Goal: Task Accomplishment & Management: Manage account settings

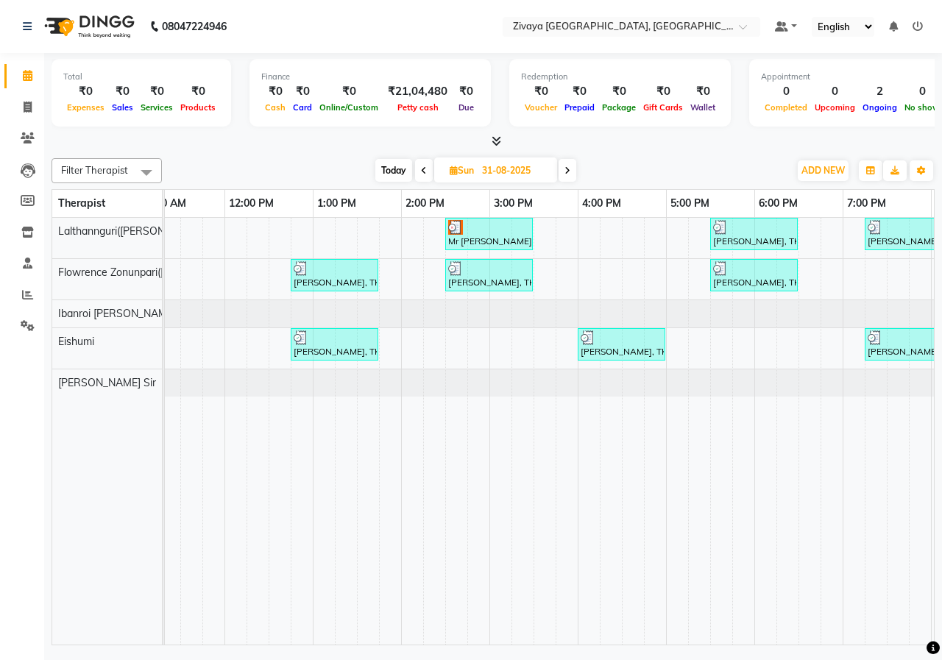
scroll to position [0, 296]
click at [569, 177] on span at bounding box center [567, 170] width 18 height 23
type input "01-09-2025"
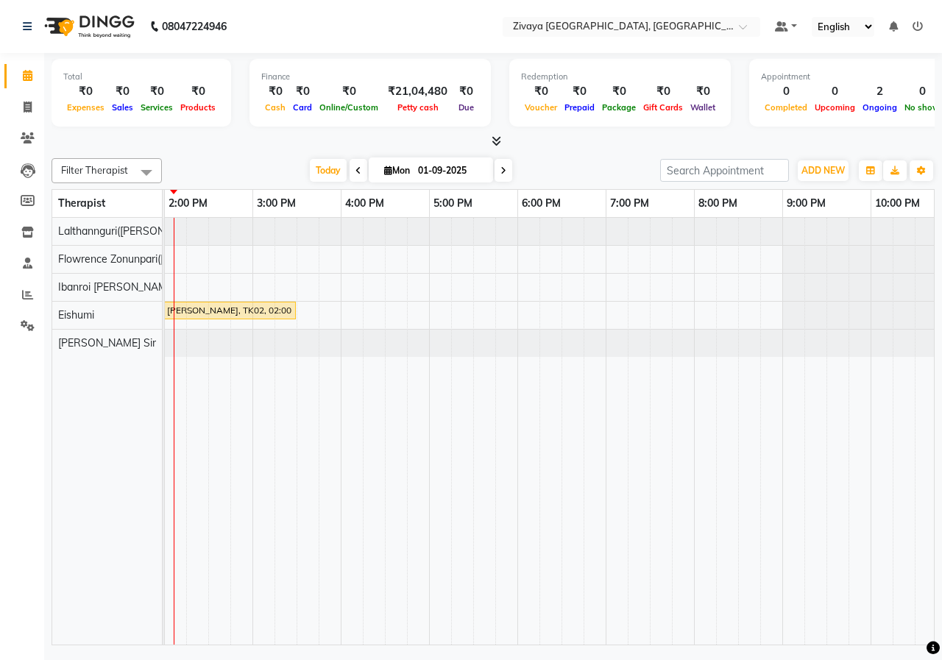
scroll to position [0, 259]
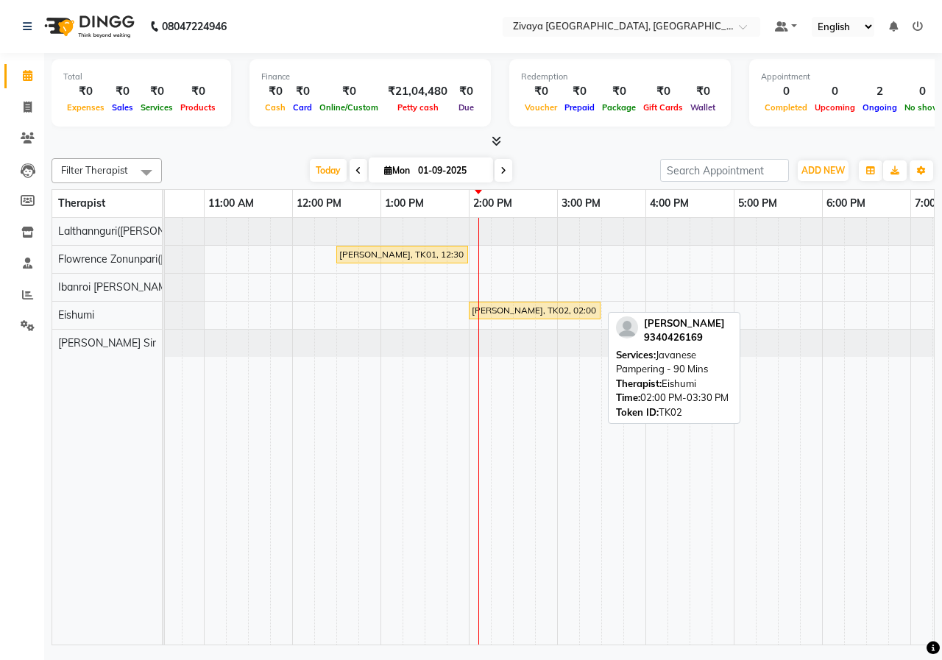
click at [516, 313] on div "[PERSON_NAME], TK02, 02:00 PM-03:30 PM, Javanese Pampering - 90 Mins" at bounding box center [534, 310] width 129 height 13
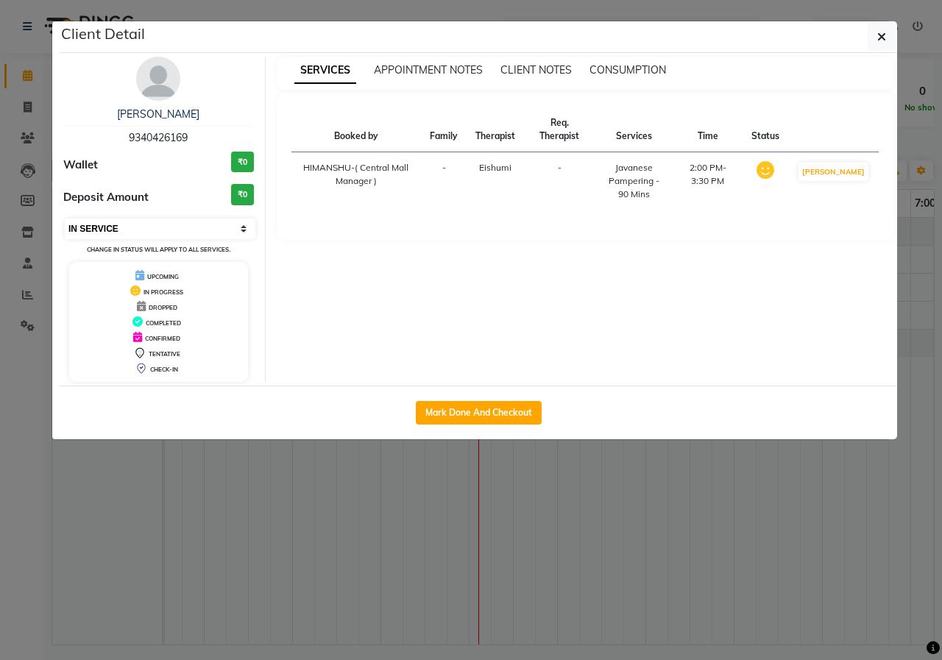
click at [172, 232] on select "Select IN SERVICE CONFIRMED TENTATIVE CHECK IN MARK DONE UPCOMING" at bounding box center [160, 228] width 191 height 21
select select "5"
click at [65, 218] on select "Select IN SERVICE CONFIRMED TENTATIVE CHECK IN MARK DONE UPCOMING" at bounding box center [160, 228] width 191 height 21
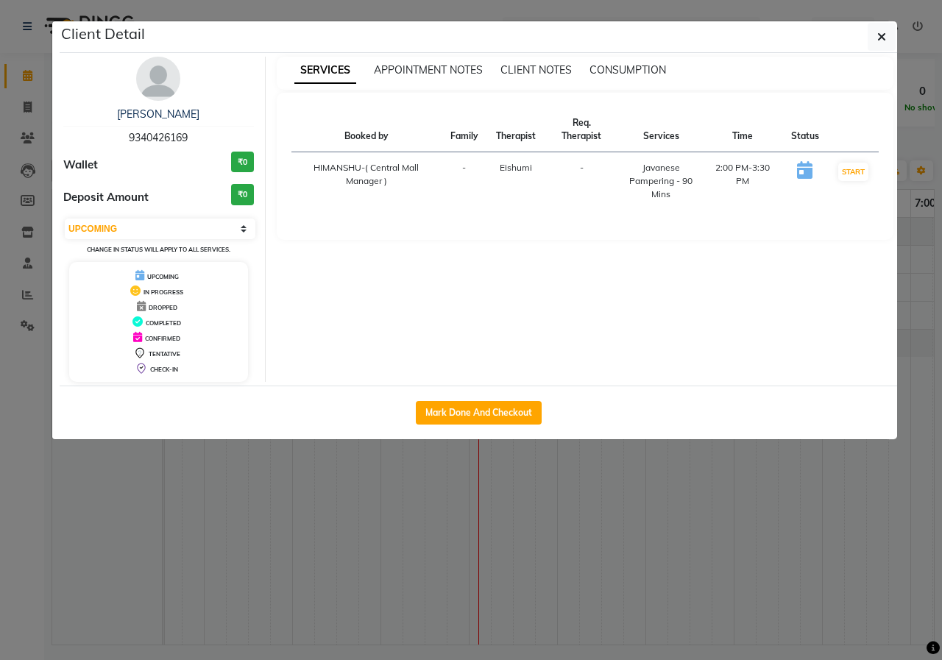
click at [681, 4] on ngb-modal-window "Client Detail [PERSON_NAME] 9340426169 Wallet ₹0 Deposit Amount ₹0 Select IN SE…" at bounding box center [471, 330] width 942 height 660
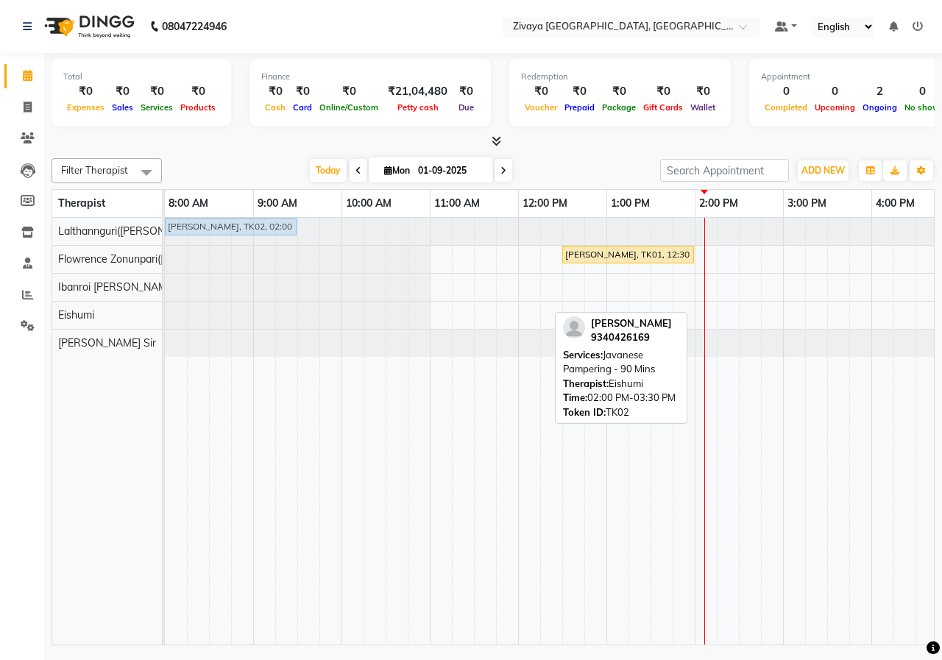
drag, startPoint x: 725, startPoint y: 311, endPoint x: 190, endPoint y: 233, distance: 541.2
click at [190, 233] on tbody "[PERSON_NAME], TK02, 02:00 PM-03:30 PM, Javanese Pampering - 90 Mins [PERSON_NA…" at bounding box center [871, 287] width 1412 height 139
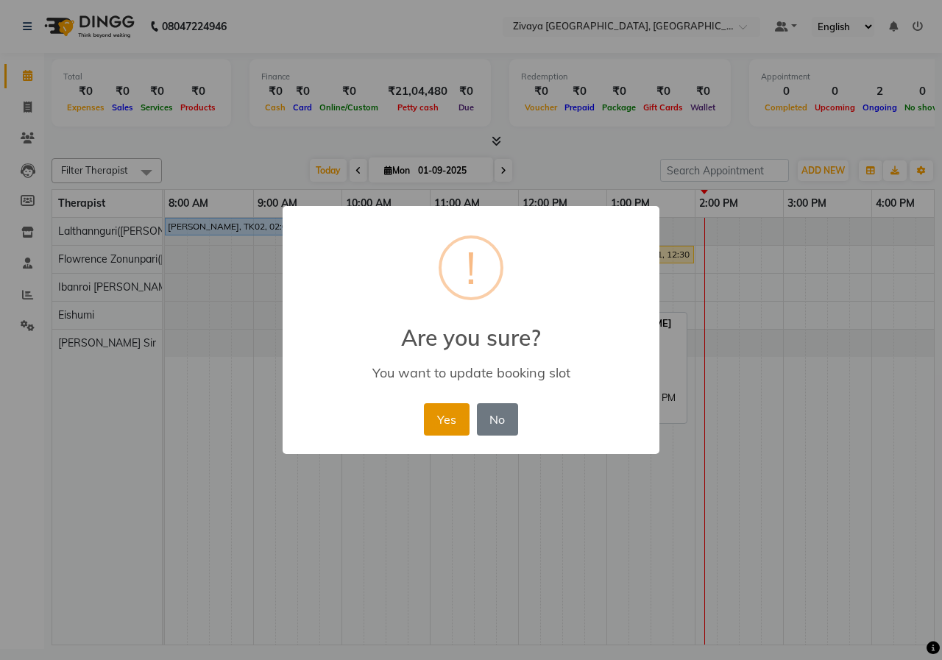
click at [448, 413] on button "Yes" at bounding box center [446, 419] width 45 height 32
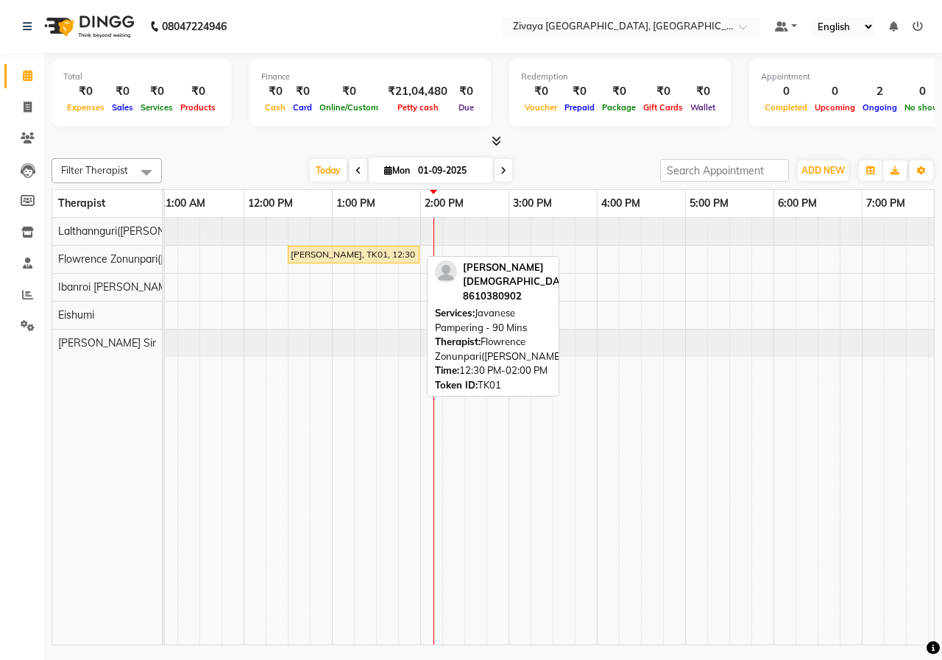
click at [340, 251] on div "[PERSON_NAME], TK01, 12:30 PM-02:00 PM, Javanese Pampering - 90 Mins" at bounding box center [353, 254] width 129 height 13
click at [338, 257] on div "[PERSON_NAME], TK01, 12:30 PM-02:00 PM, Javanese Pampering - 90 Mins" at bounding box center [353, 254] width 129 height 13
select select "1"
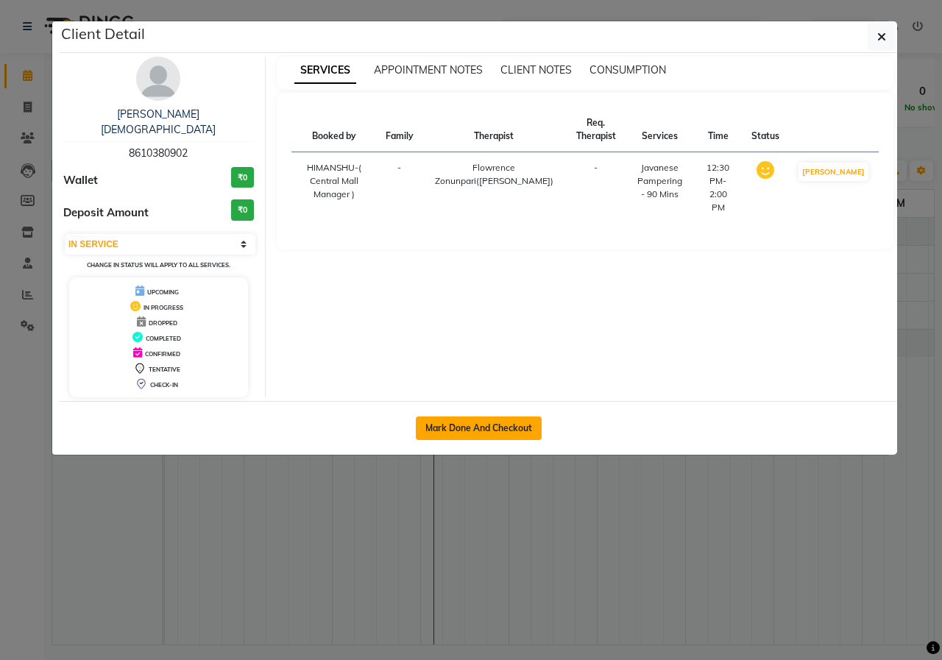
click at [440, 420] on button "Mark Done And Checkout" at bounding box center [479, 428] width 126 height 24
select select "service"
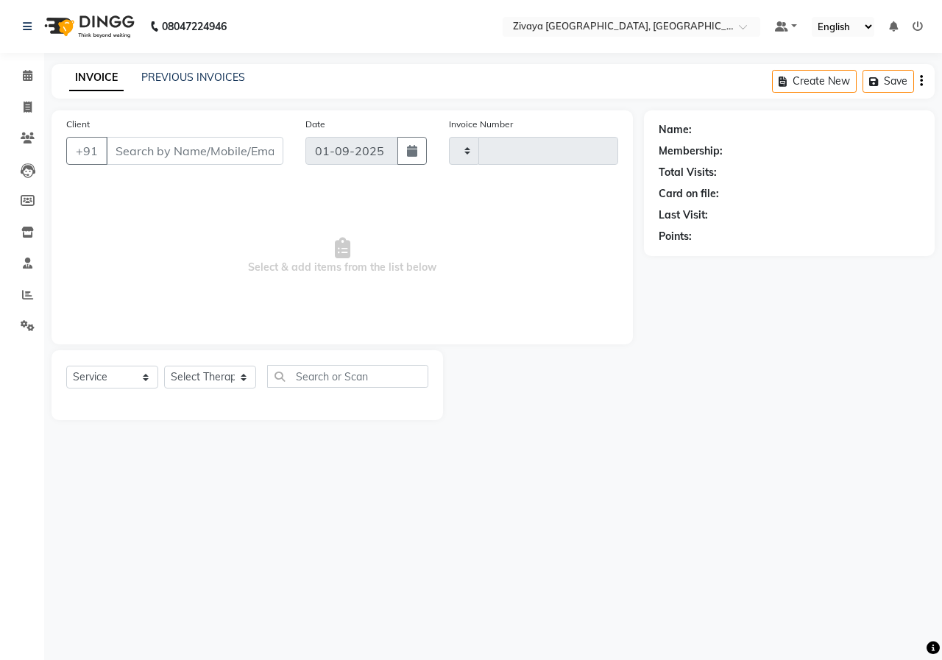
type input "0855"
select select "6509"
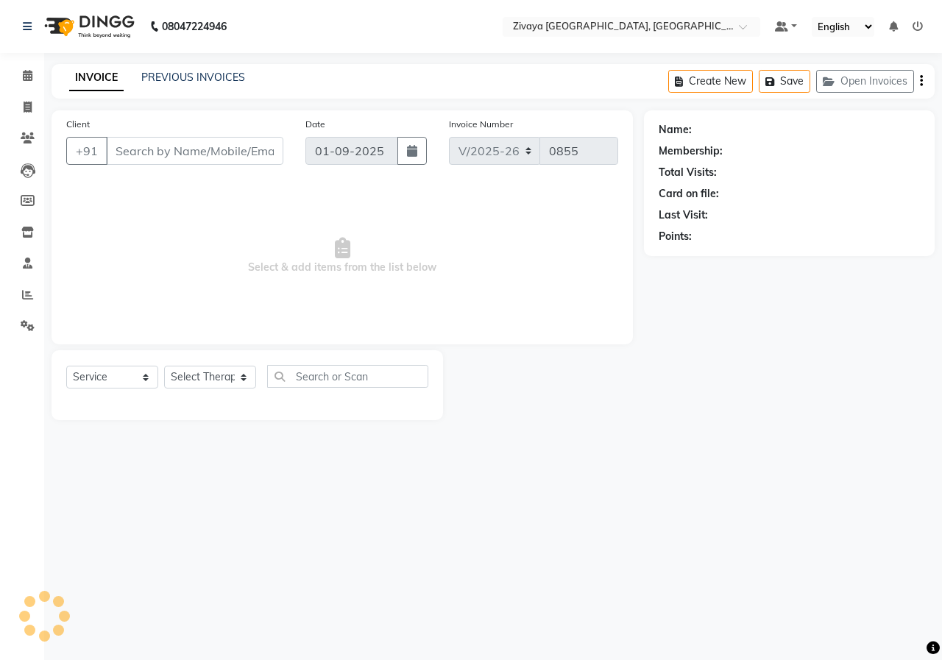
type input "8610380902"
select select "49517"
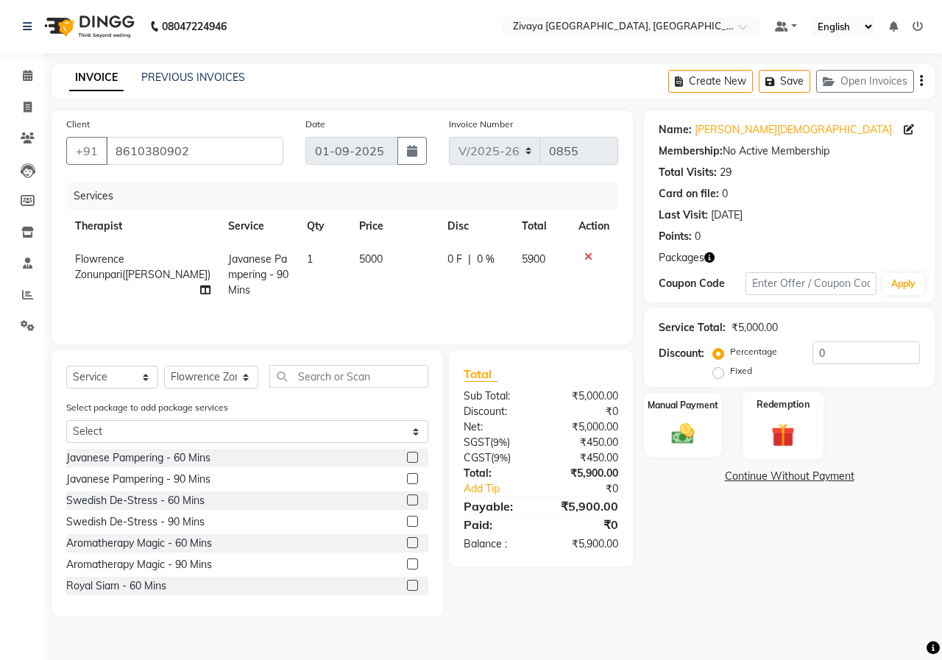
click at [762, 416] on div "Redemption" at bounding box center [783, 425] width 82 height 68
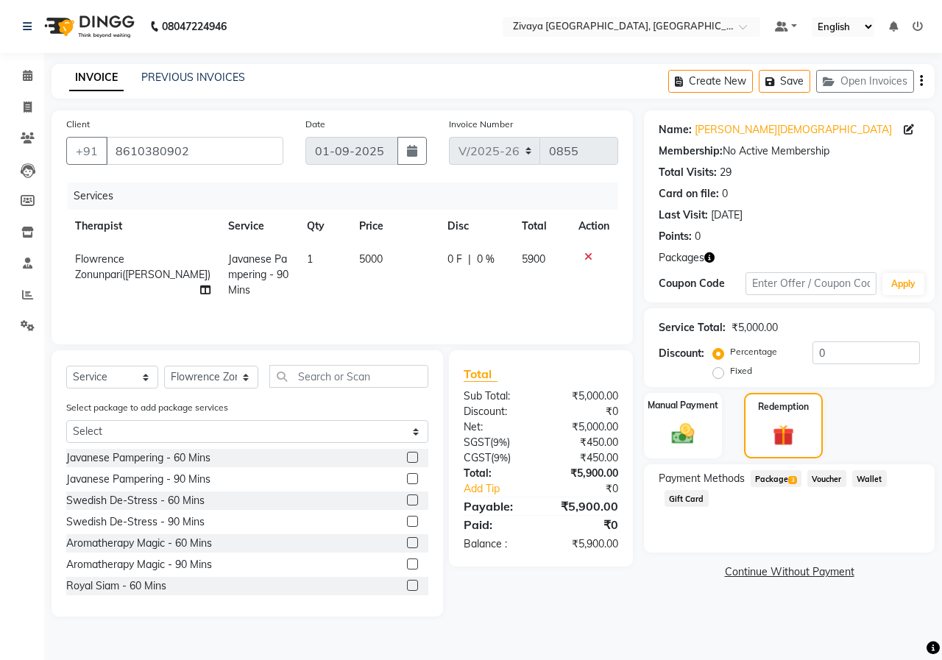
drag, startPoint x: 786, startPoint y: 482, endPoint x: 775, endPoint y: 484, distance: 11.3
click at [783, 482] on span "Package 3" at bounding box center [775, 478] width 51 height 17
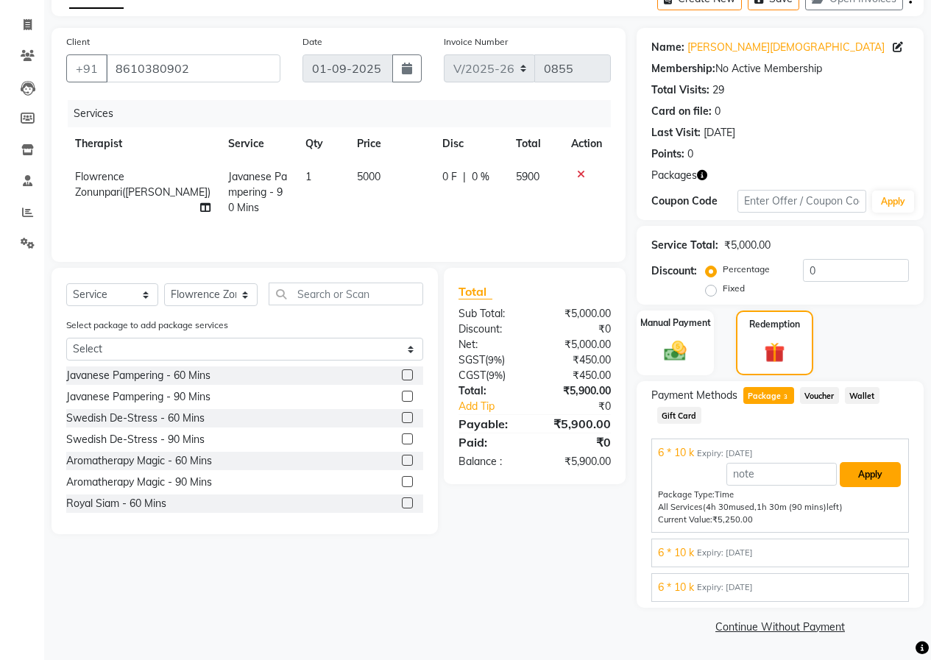
click at [861, 477] on button "Apply" at bounding box center [869, 474] width 61 height 25
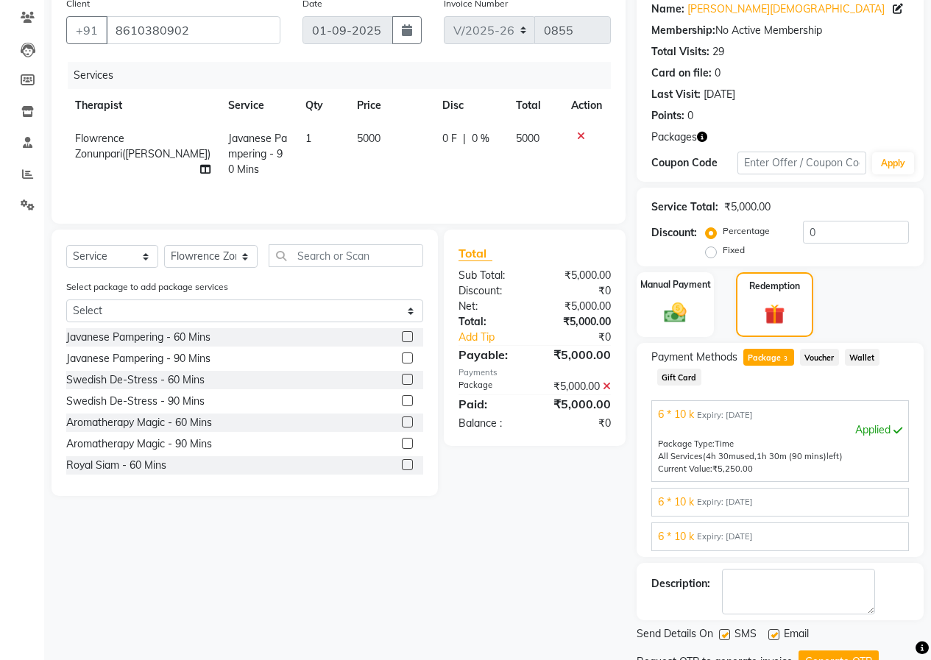
scroll to position [182, 0]
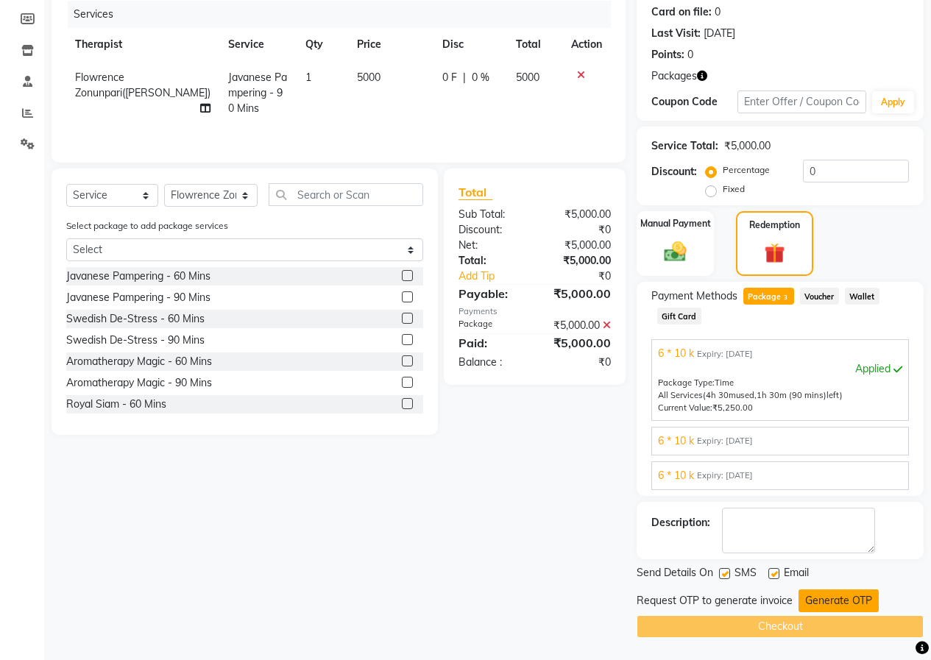
click at [844, 591] on button "Generate OTP" at bounding box center [838, 600] width 80 height 23
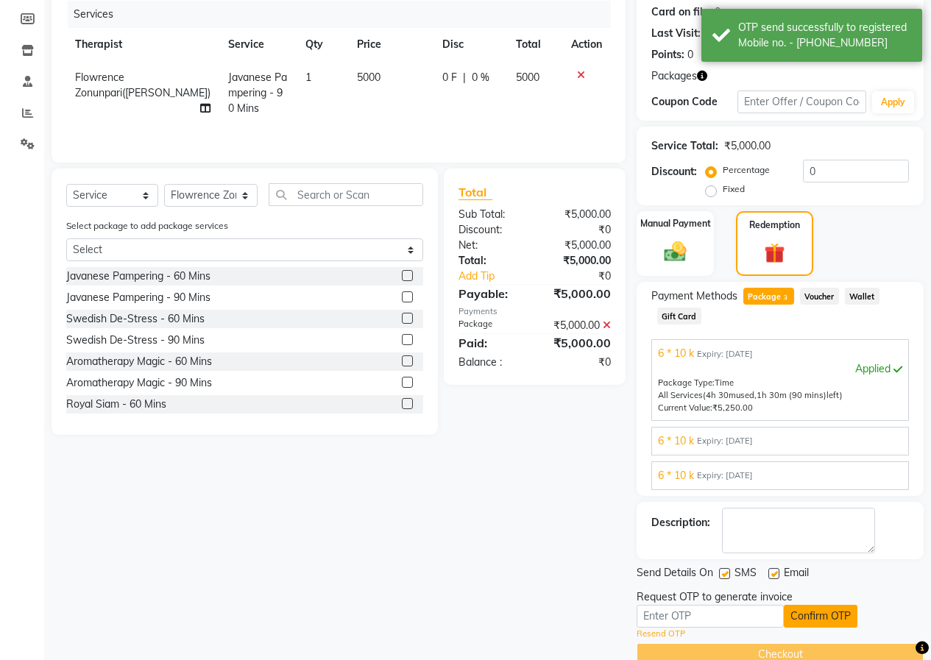
scroll to position [210, 0]
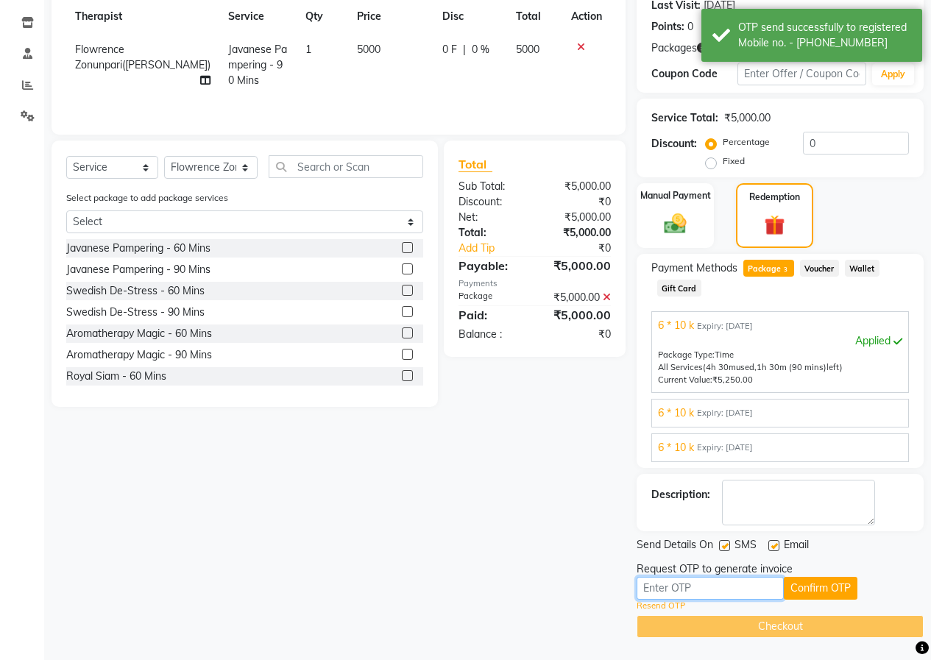
click at [731, 591] on input "text" at bounding box center [709, 588] width 147 height 23
click at [814, 592] on button "Confirm OTP" at bounding box center [820, 588] width 74 height 23
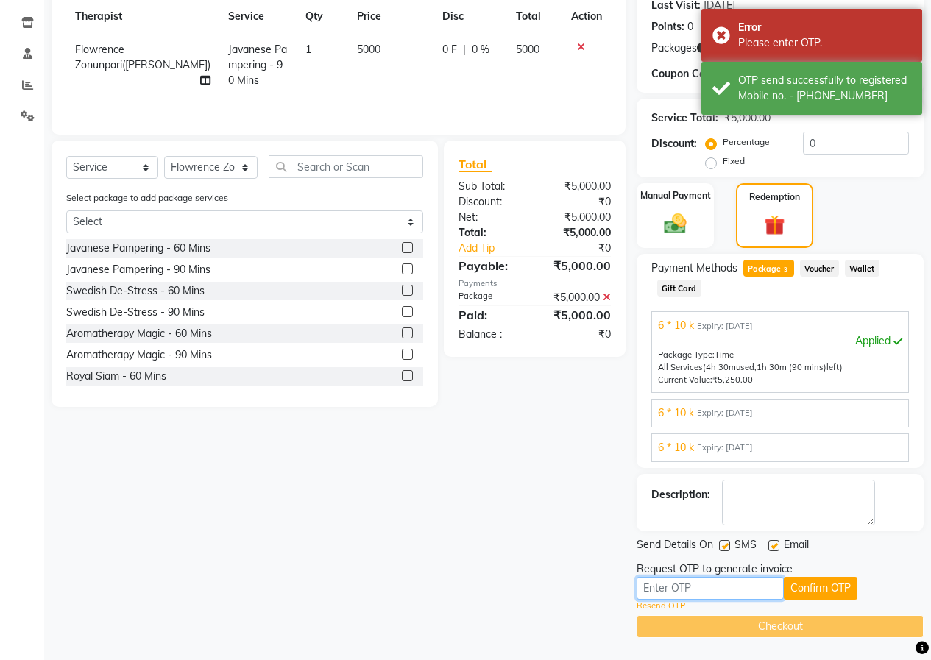
click at [703, 591] on input "text" at bounding box center [709, 588] width 147 height 23
type input "4512"
click at [806, 587] on button "Confirm OTP" at bounding box center [820, 588] width 74 height 23
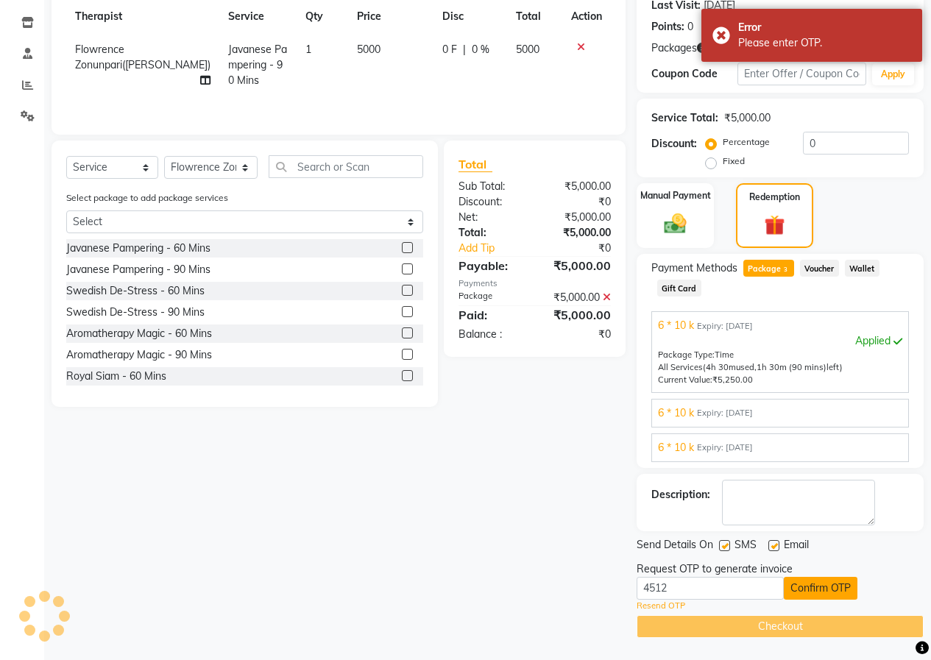
scroll to position [153, 0]
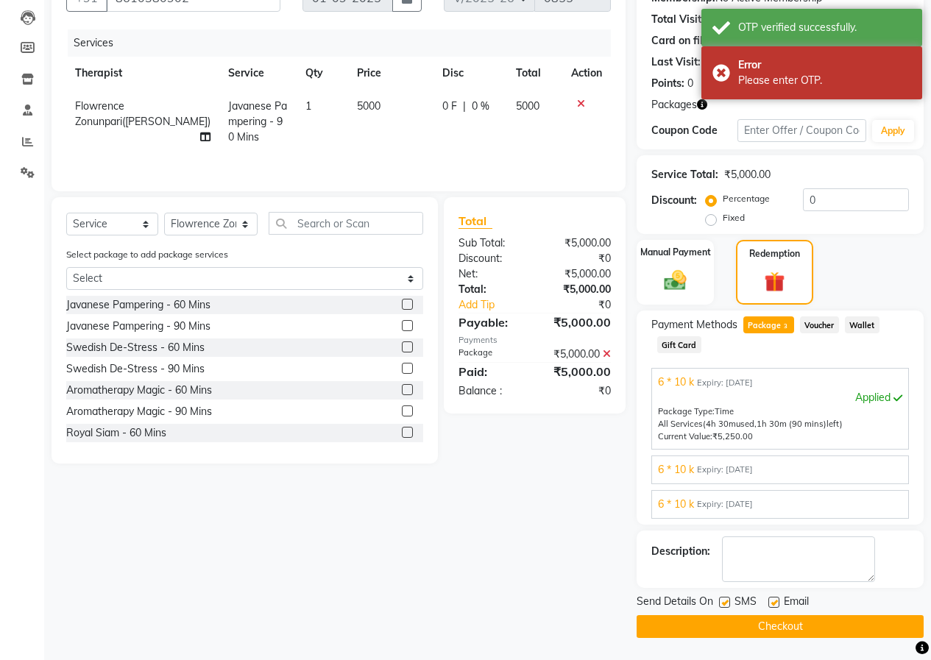
click at [771, 633] on button "Checkout" at bounding box center [779, 626] width 287 height 23
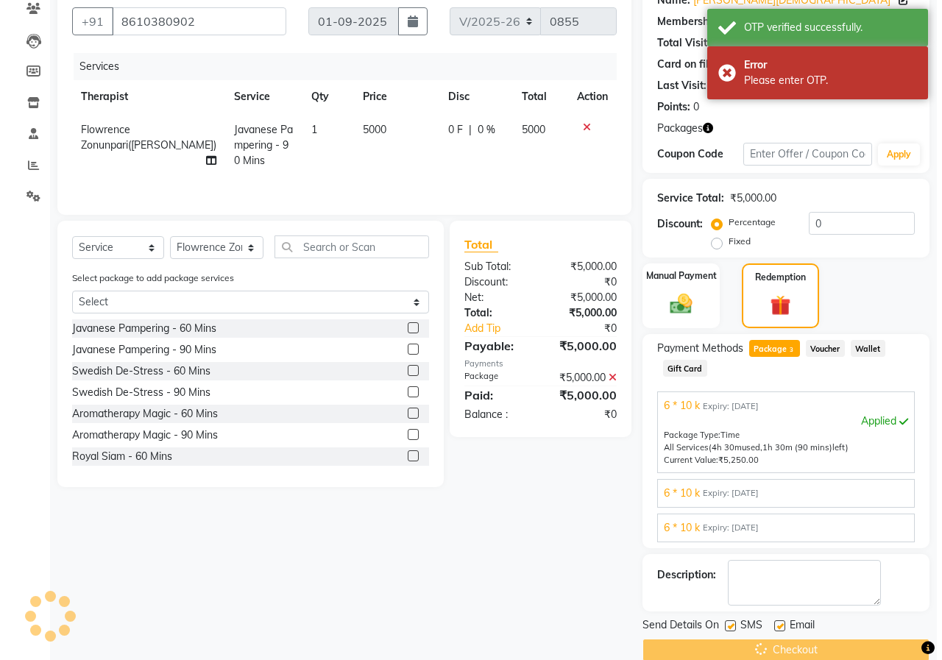
scroll to position [0, 0]
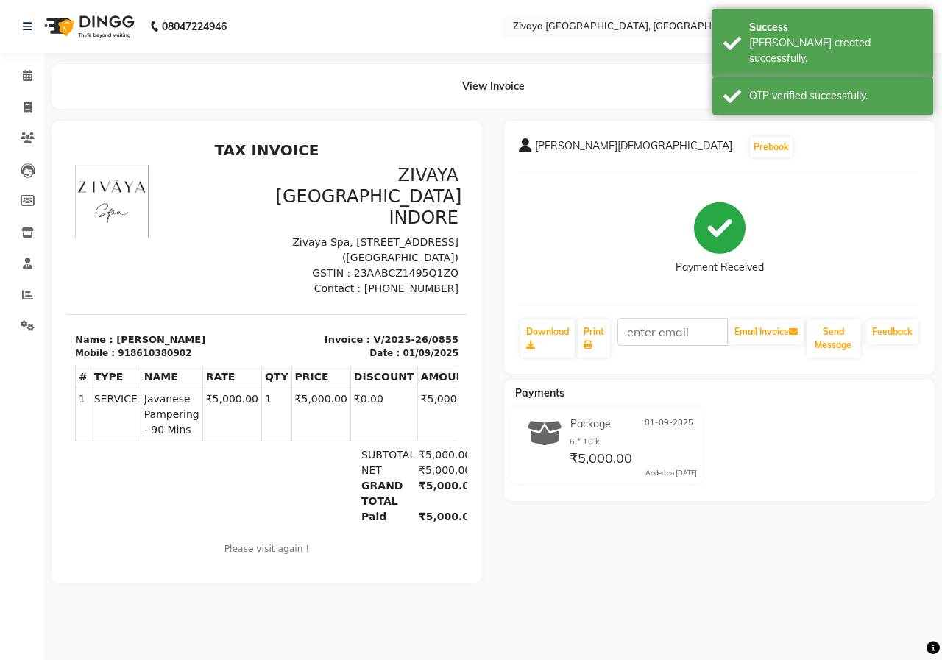
click at [83, 33] on img at bounding box center [88, 26] width 101 height 41
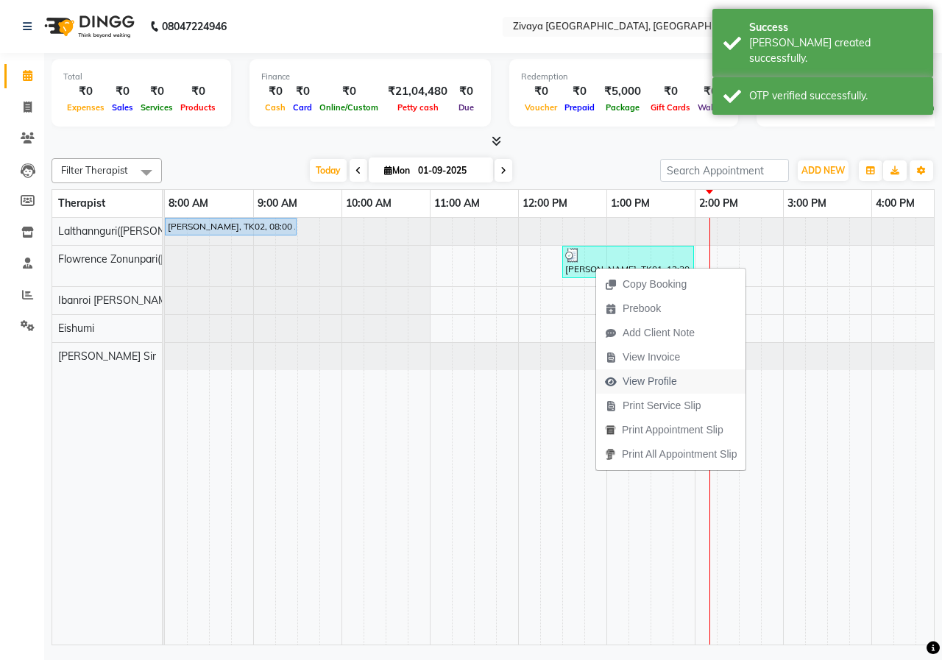
click at [632, 377] on span "View Profile" at bounding box center [649, 381] width 54 height 15
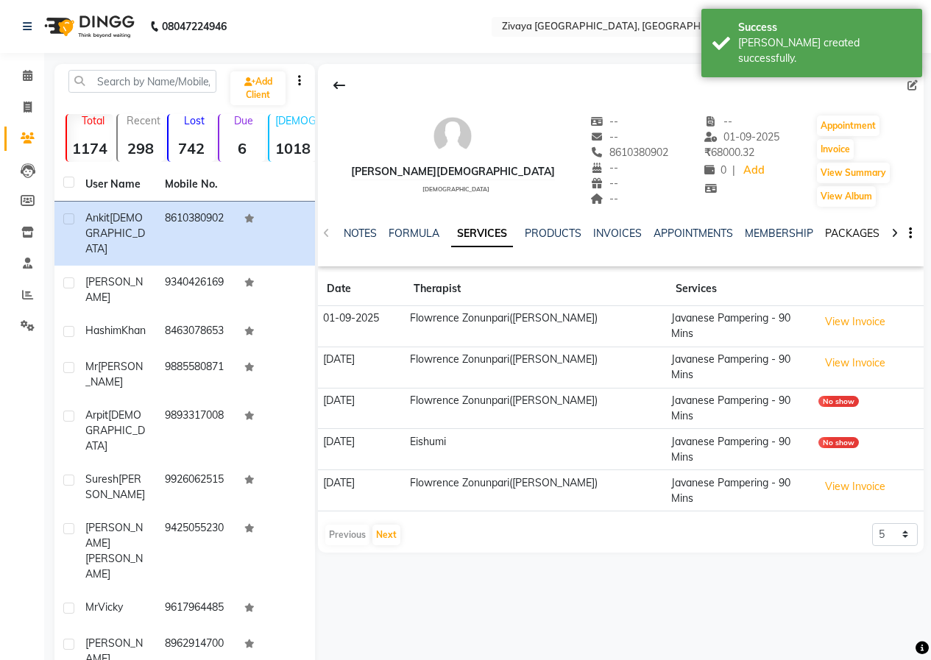
click at [831, 232] on link "PACKAGES" at bounding box center [852, 233] width 54 height 13
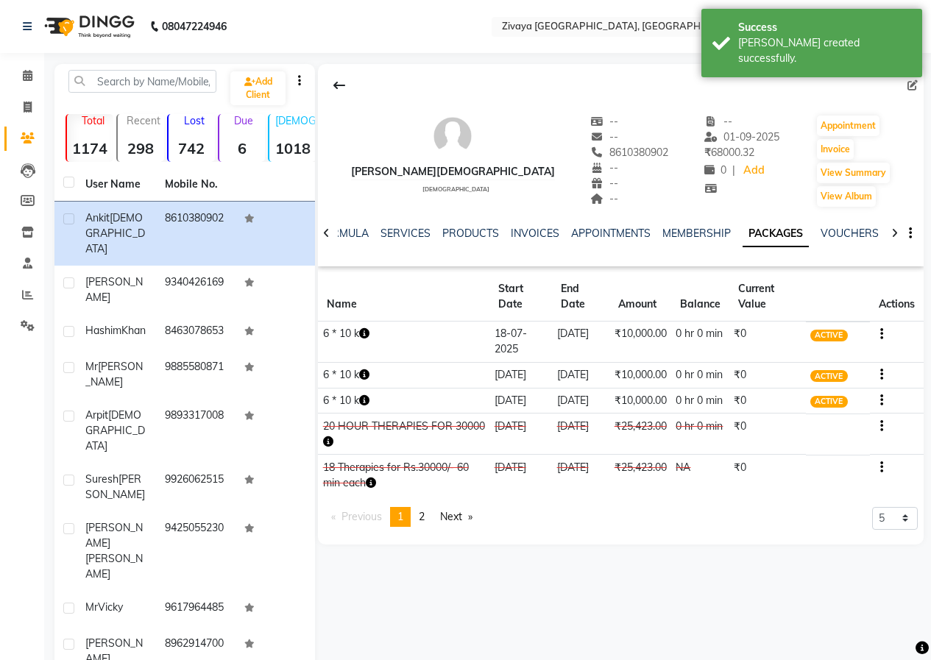
click at [110, 24] on img at bounding box center [88, 26] width 101 height 41
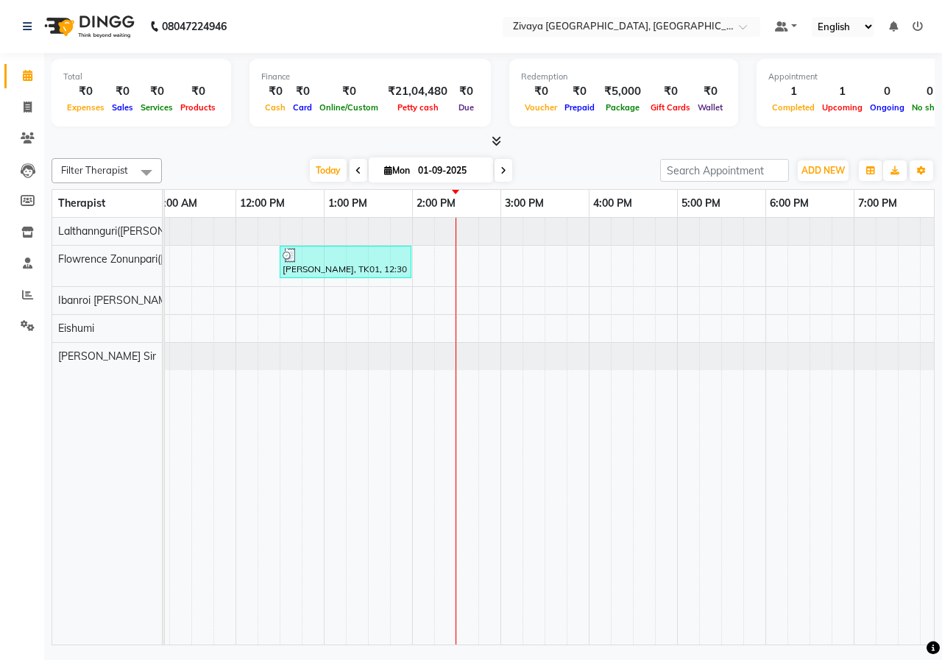
scroll to position [0, 291]
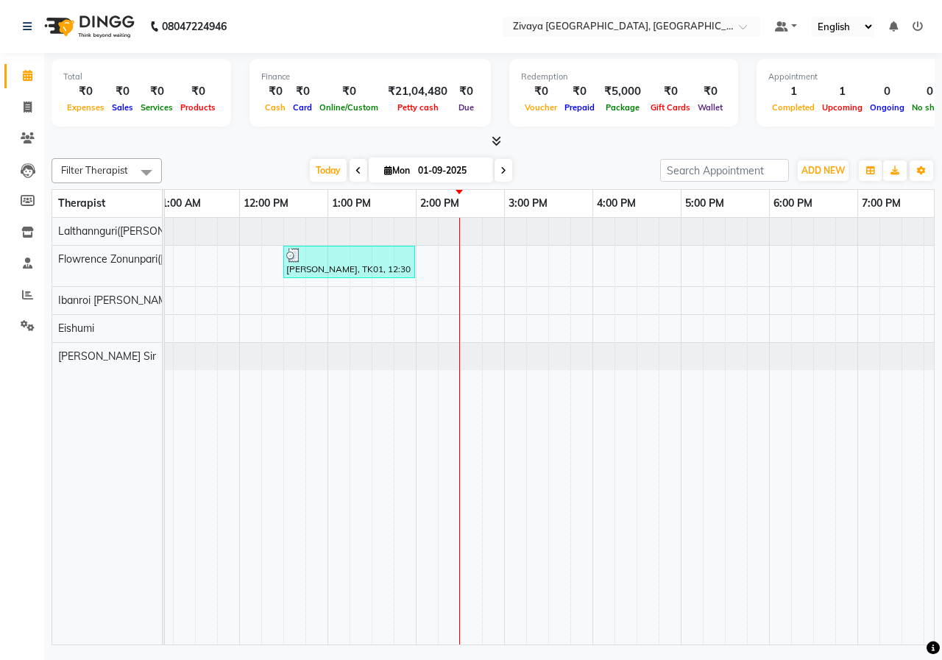
click at [356, 166] on icon at bounding box center [358, 170] width 6 height 9
type input "31-08-2025"
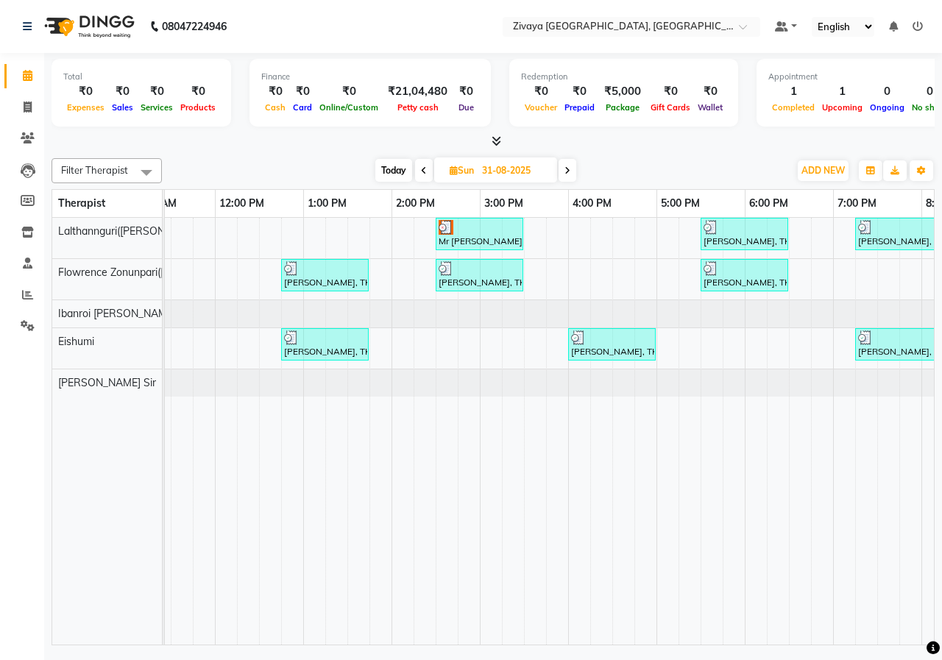
click at [110, 35] on img at bounding box center [88, 26] width 101 height 41
click at [29, 295] on icon at bounding box center [27, 294] width 11 height 11
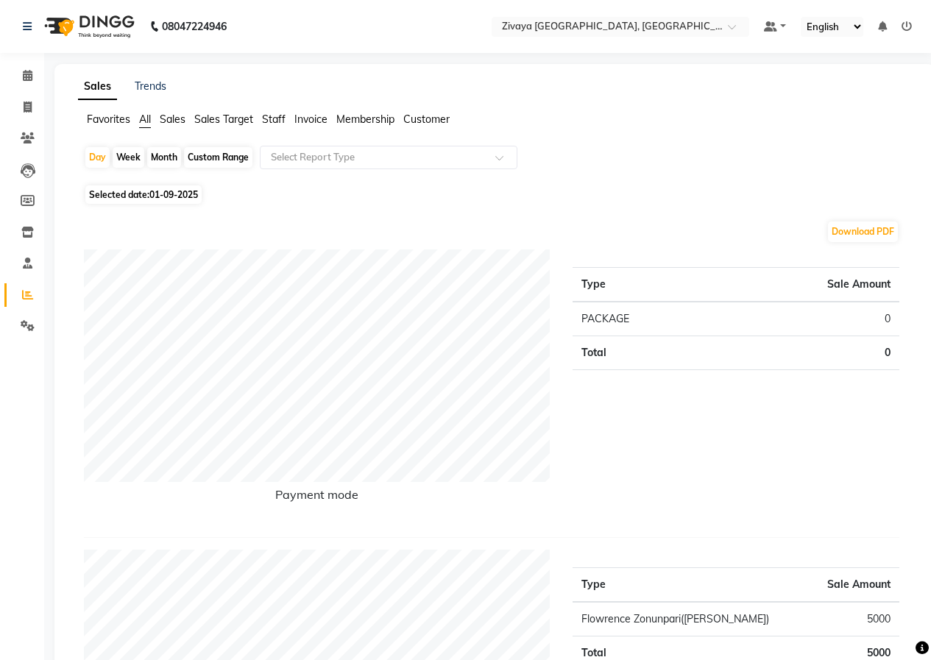
click at [166, 160] on div "Month" at bounding box center [164, 157] width 34 height 21
select select "9"
select select "2025"
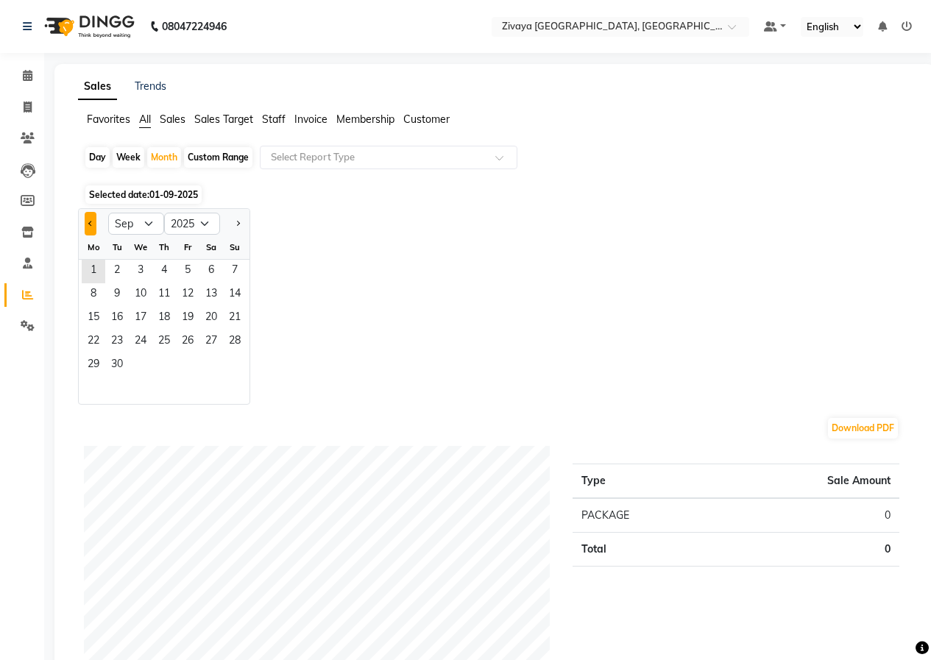
click at [93, 224] on button "Previous month" at bounding box center [91, 224] width 12 height 24
select select "8"
click at [182, 267] on span "1" at bounding box center [188, 272] width 24 height 24
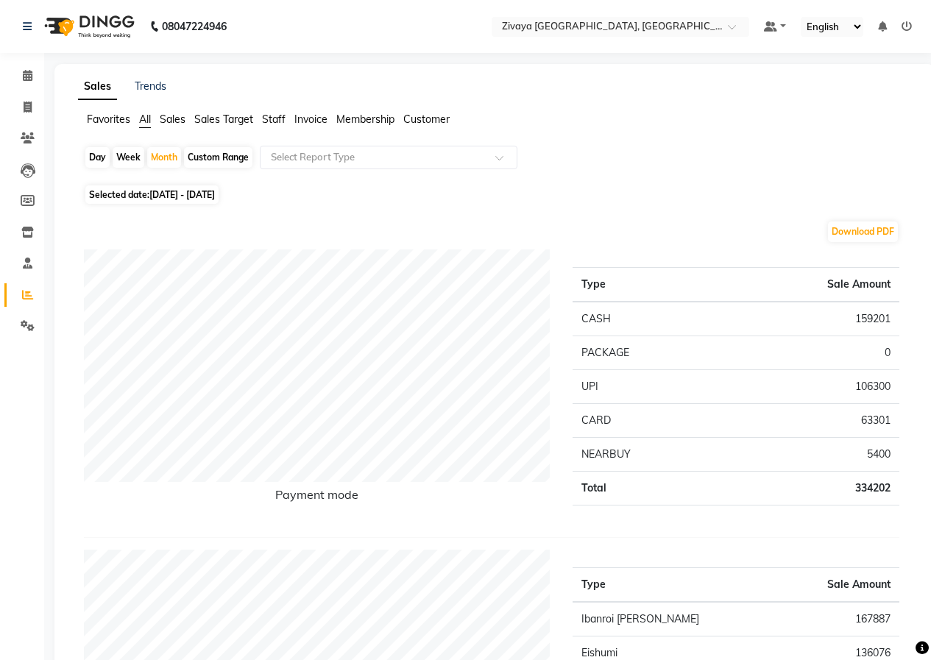
click at [107, 32] on img at bounding box center [88, 26] width 101 height 41
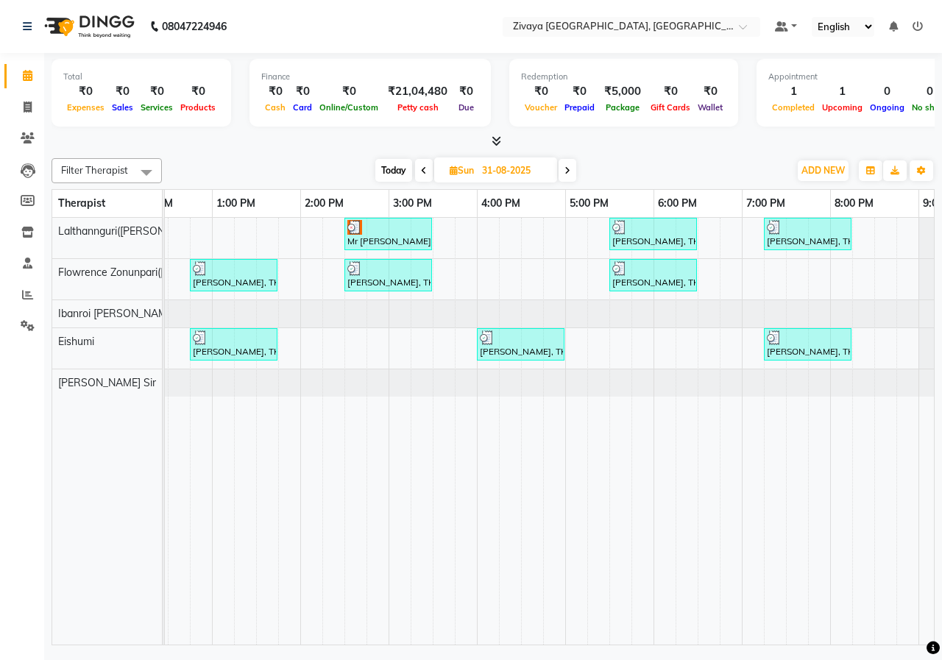
click at [577, 632] on td at bounding box center [576, 431] width 22 height 427
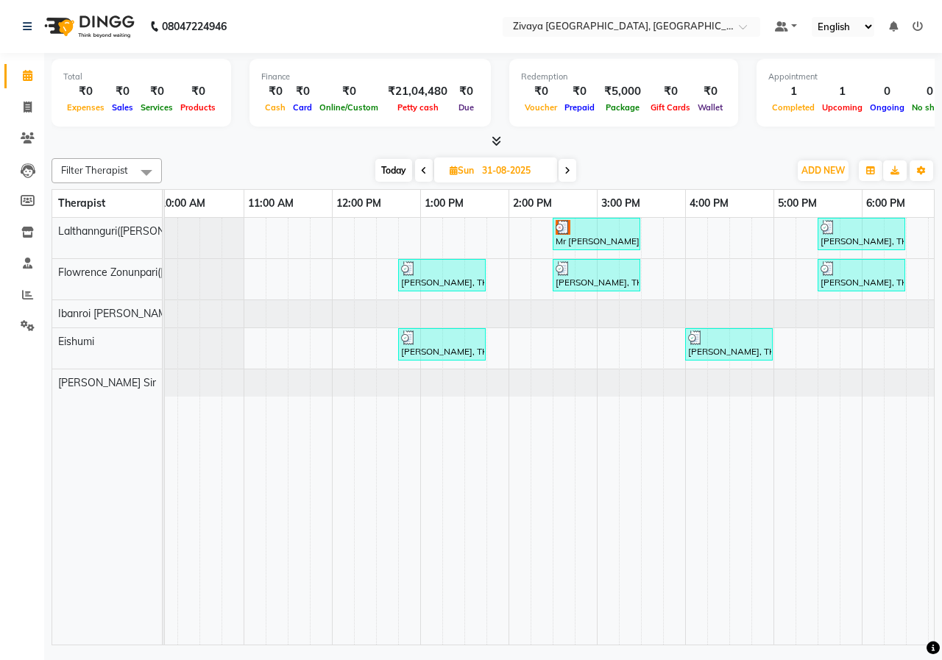
scroll to position [0, 310]
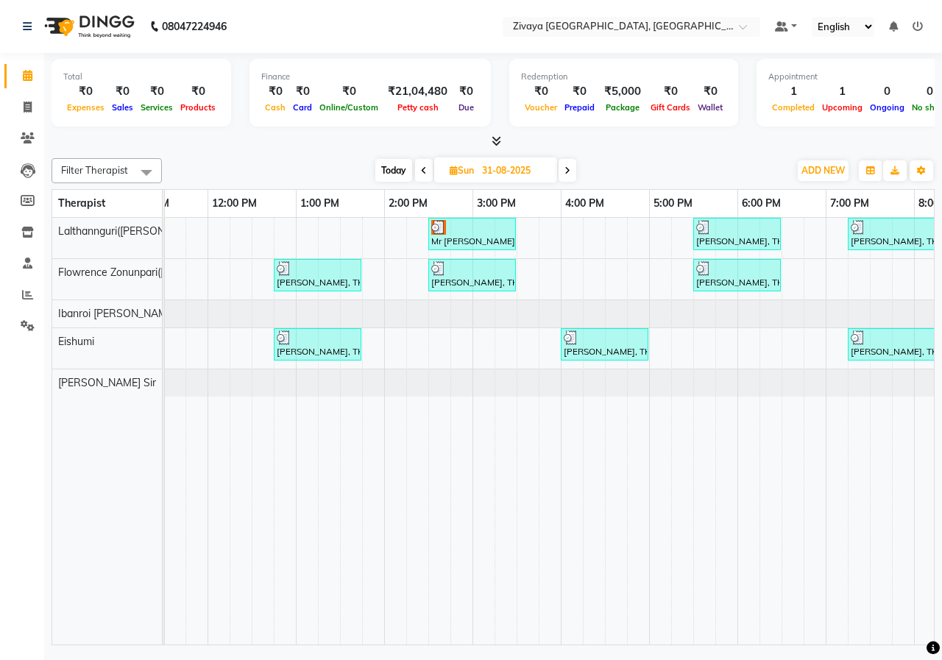
click at [480, 164] on input "31-08-2025" at bounding box center [514, 171] width 74 height 22
select select "8"
select select "2025"
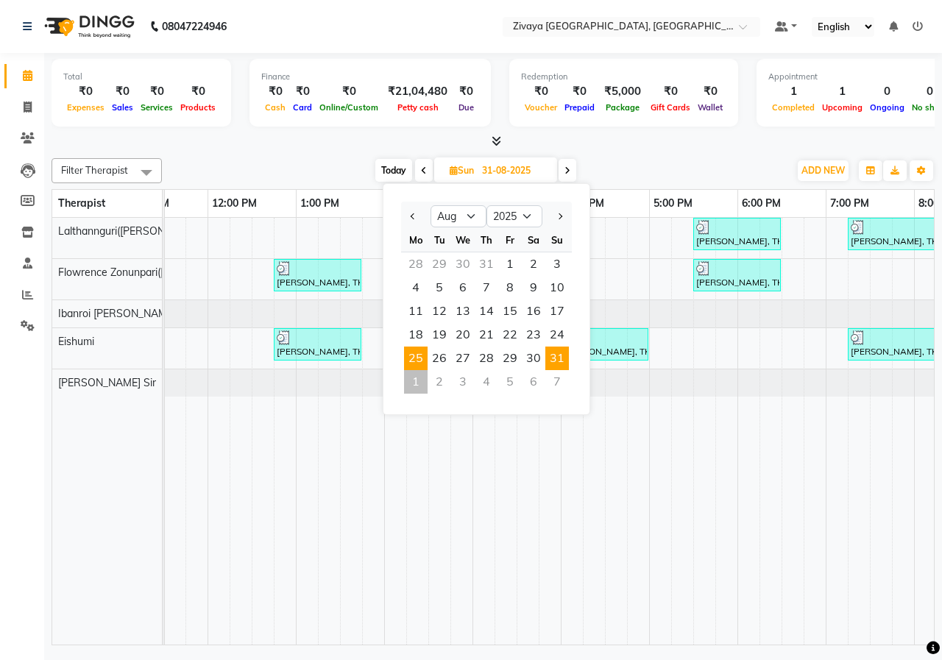
click at [412, 355] on span "25" at bounding box center [416, 358] width 24 height 24
type input "25-08-2025"
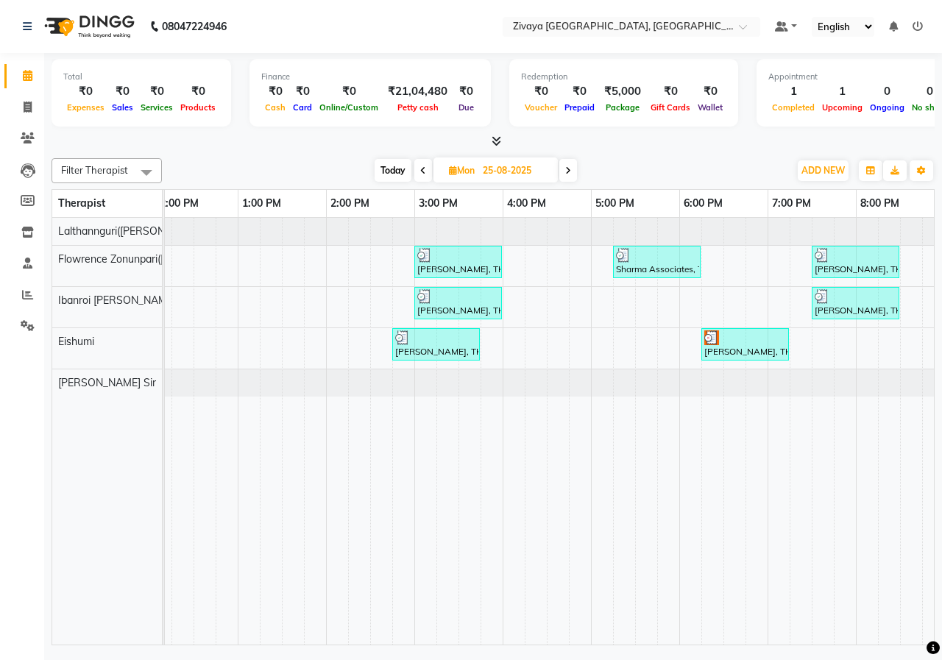
scroll to position [0, 470]
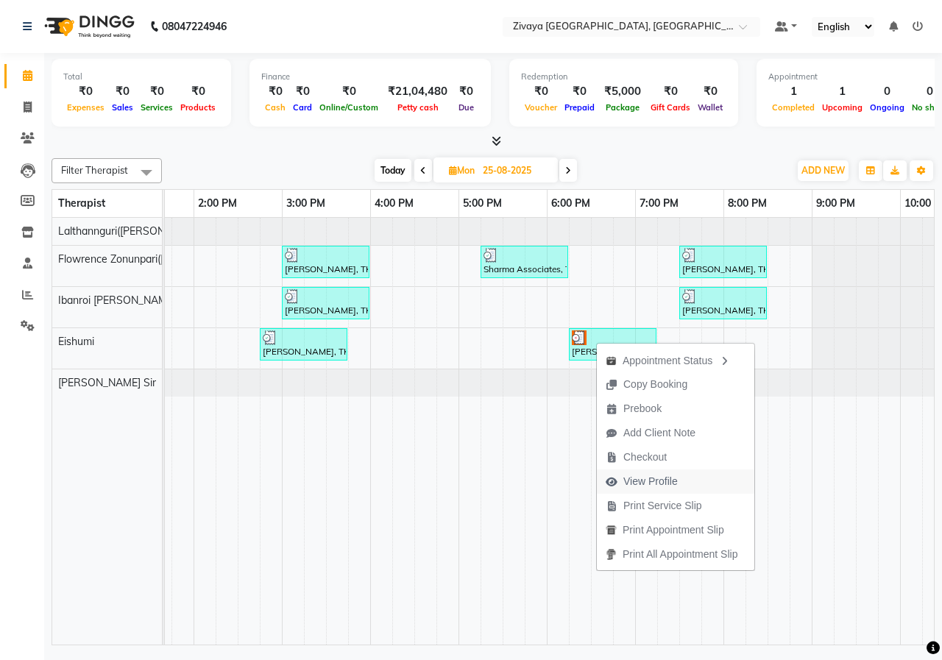
click at [628, 479] on span "View Profile" at bounding box center [650, 481] width 54 height 15
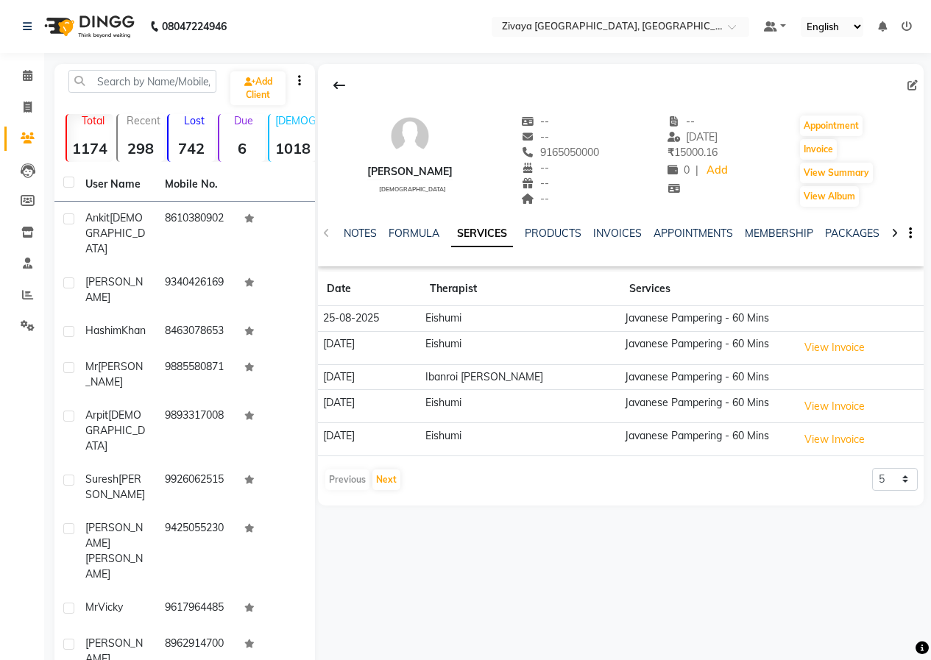
click at [92, 35] on img at bounding box center [88, 26] width 101 height 41
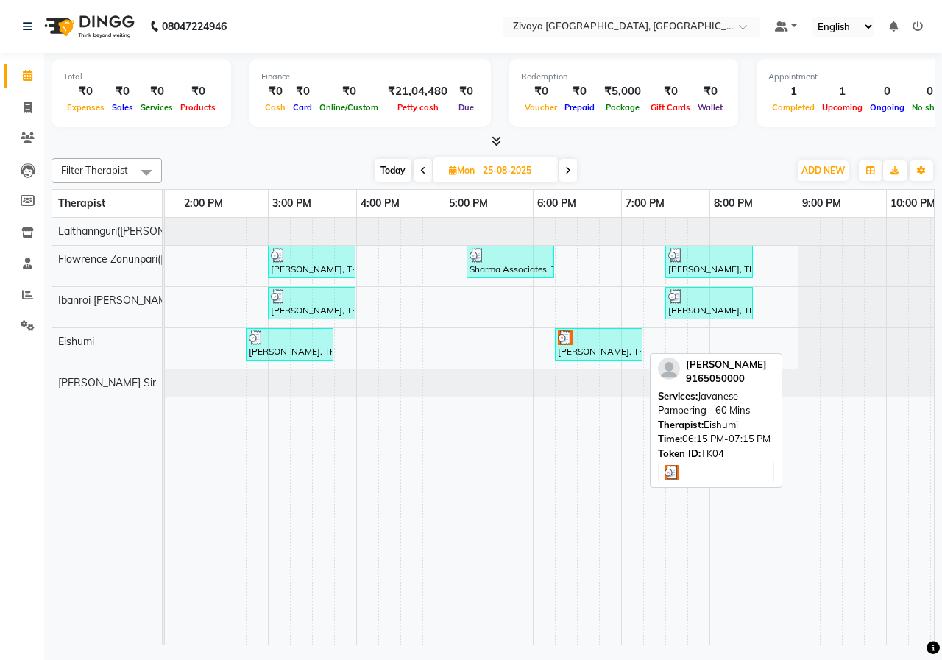
click at [612, 349] on div "[PERSON_NAME], TK04, 06:15 PM-07:15 PM, Javanese Pampering - 60 Mins" at bounding box center [598, 344] width 85 height 28
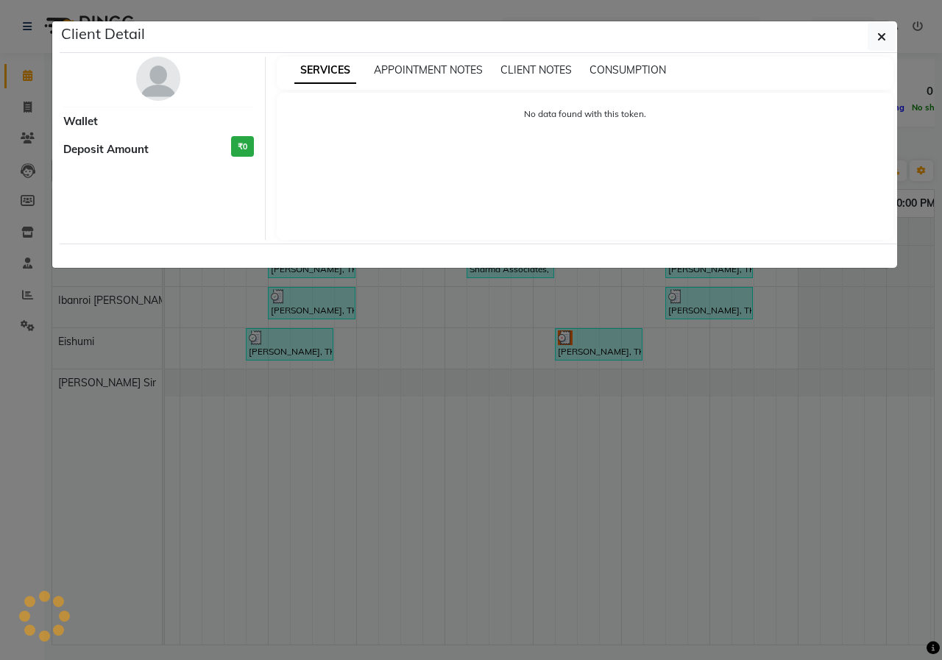
select select "3"
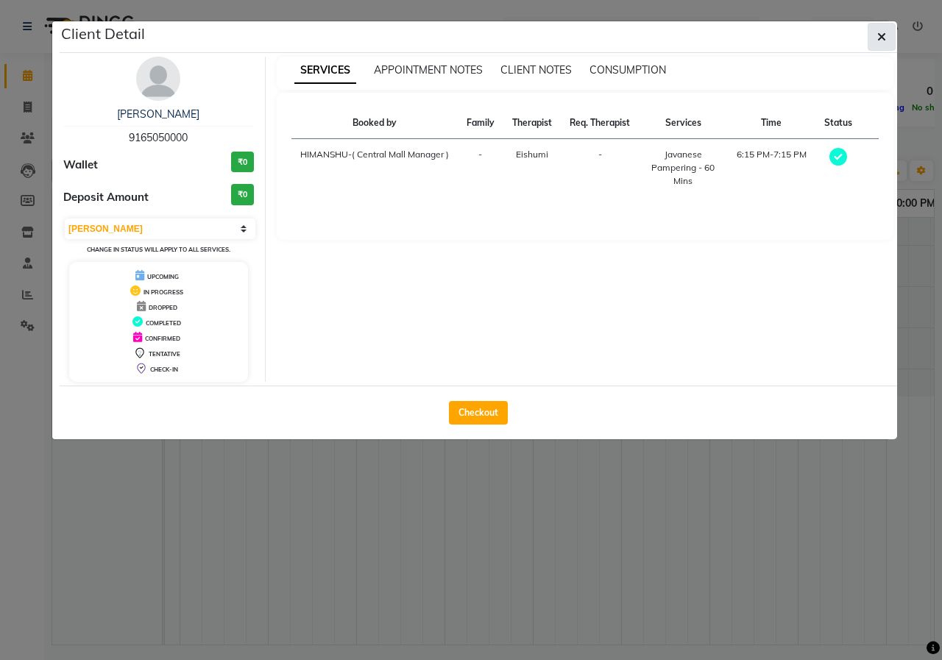
click at [880, 34] on icon "button" at bounding box center [881, 37] width 9 height 12
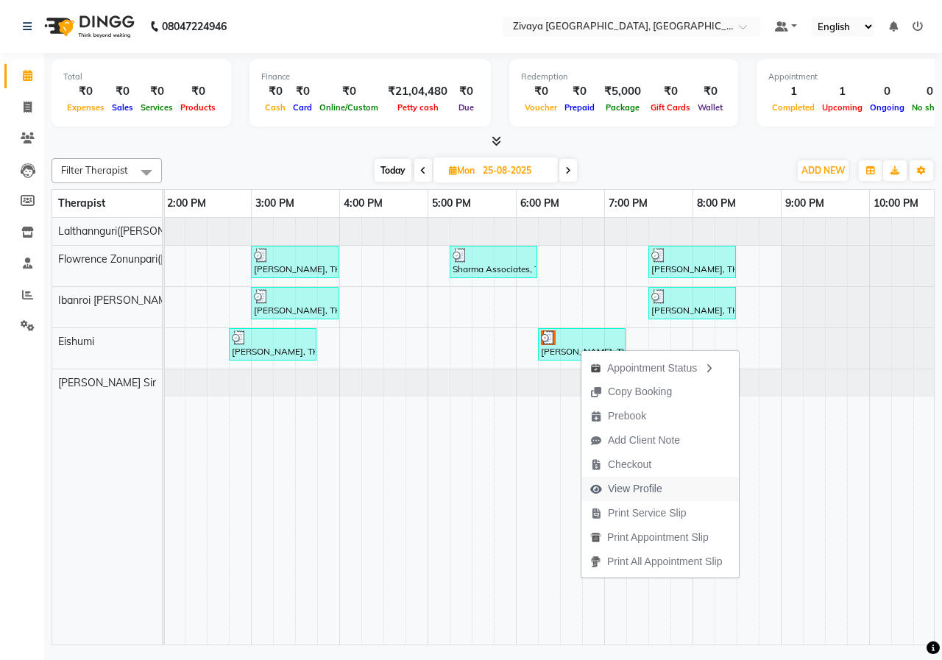
click at [609, 488] on span "View Profile" at bounding box center [635, 488] width 54 height 15
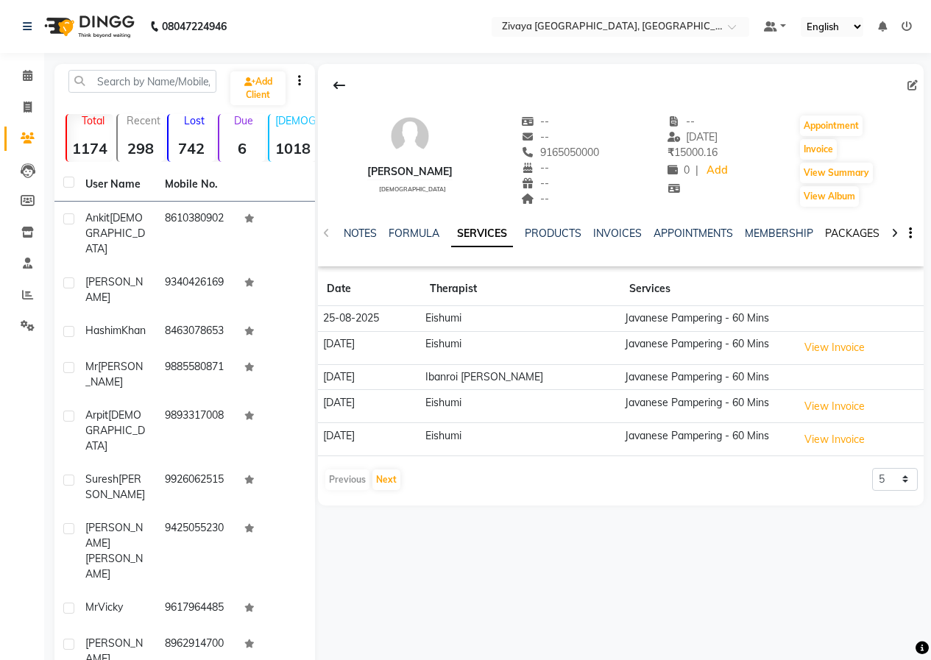
click at [826, 230] on link "PACKAGES" at bounding box center [852, 233] width 54 height 13
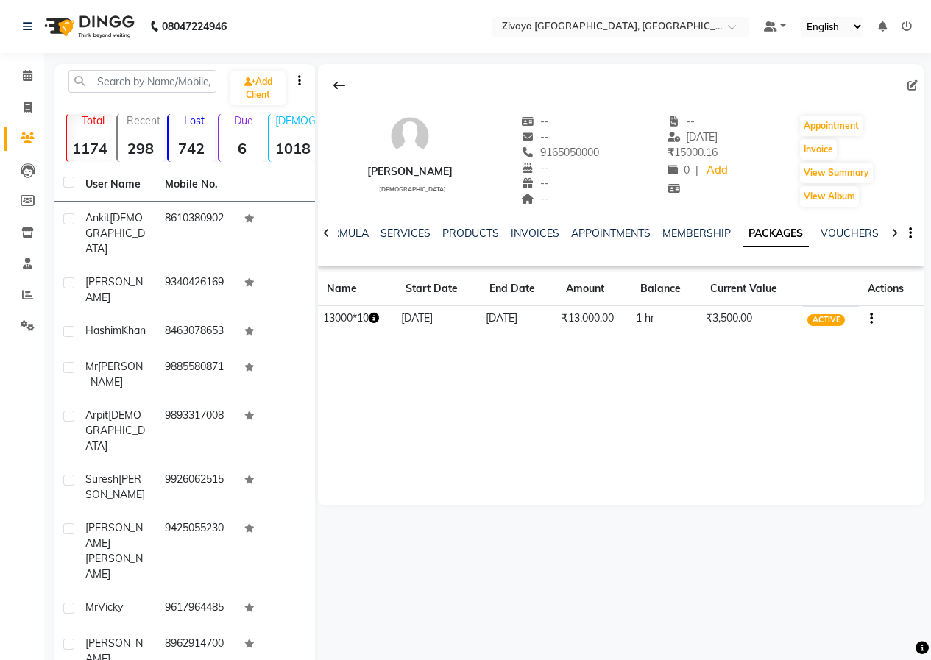
click at [93, 26] on img at bounding box center [88, 26] width 101 height 41
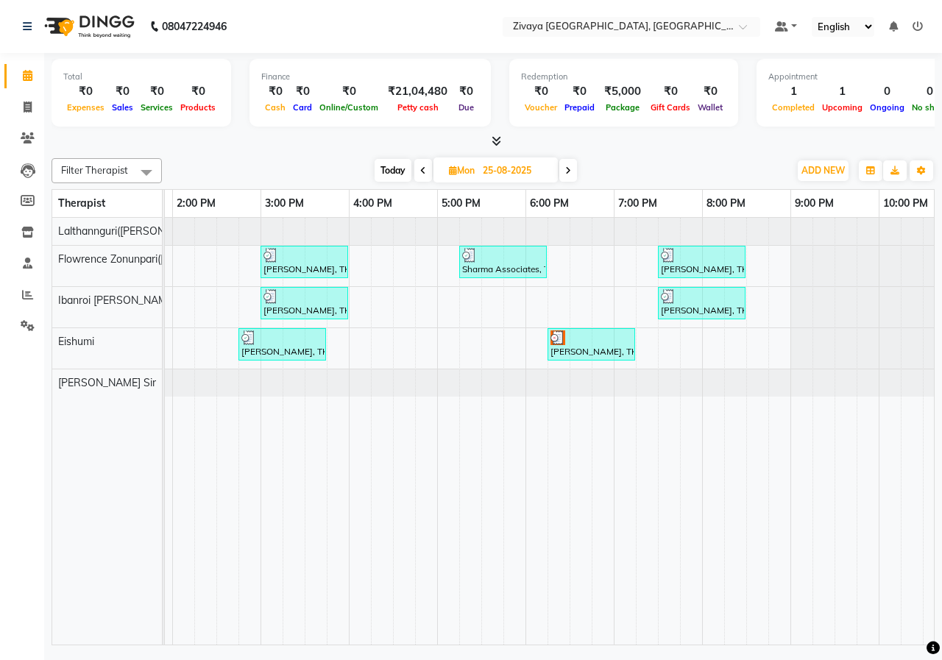
click at [572, 174] on span at bounding box center [568, 170] width 18 height 23
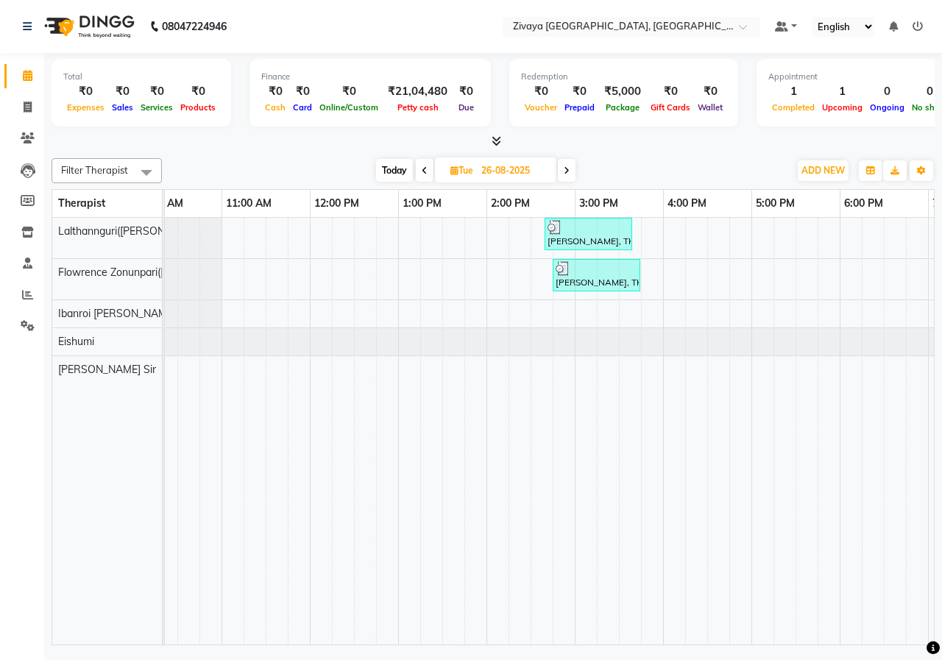
click at [422, 170] on icon at bounding box center [425, 170] width 6 height 9
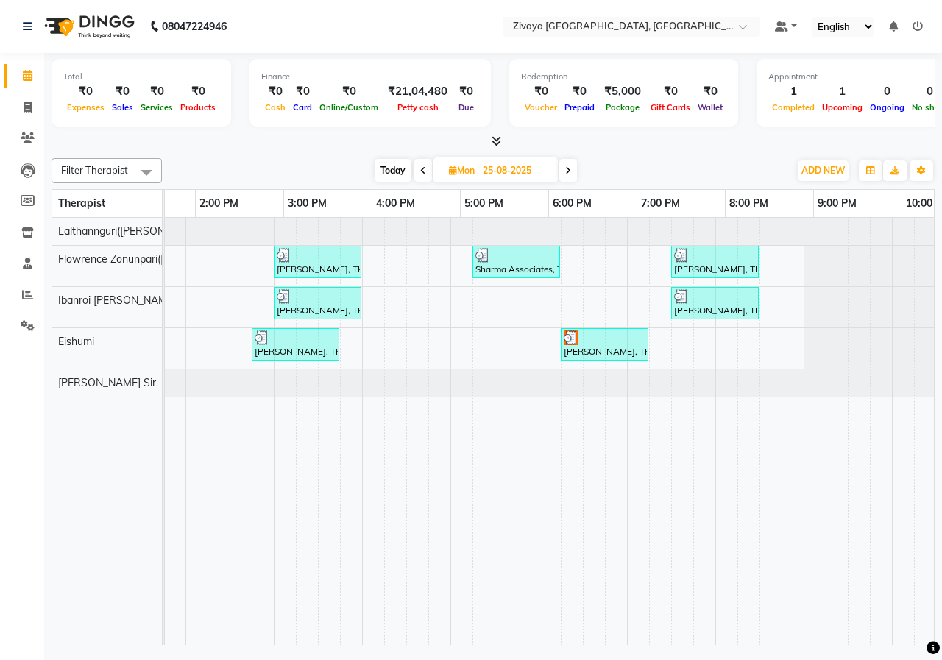
scroll to position [0, 509]
click at [571, 178] on span at bounding box center [568, 170] width 18 height 23
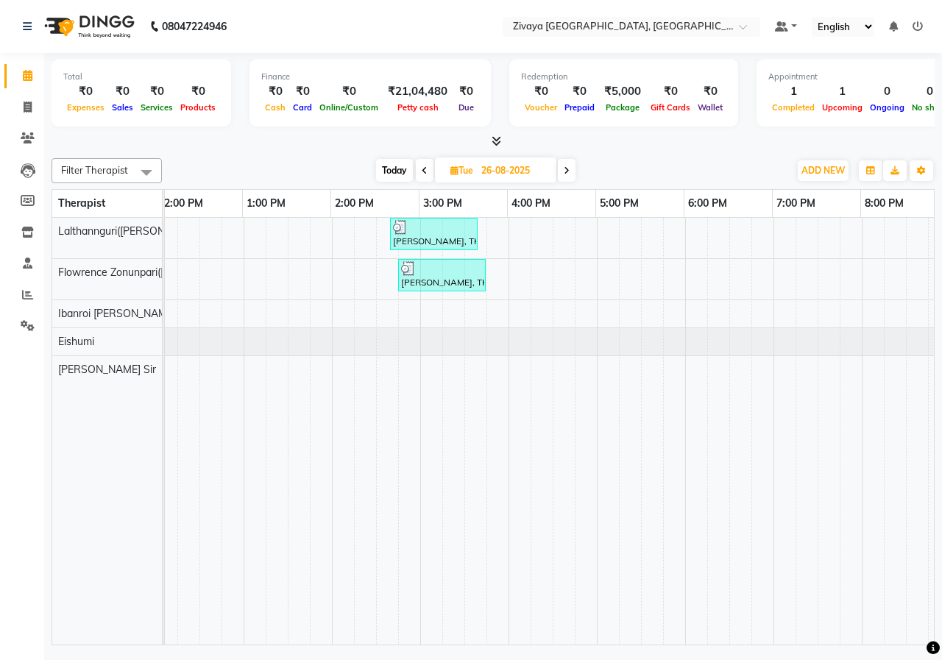
scroll to position [0, 363]
click at [569, 174] on icon at bounding box center [566, 170] width 6 height 9
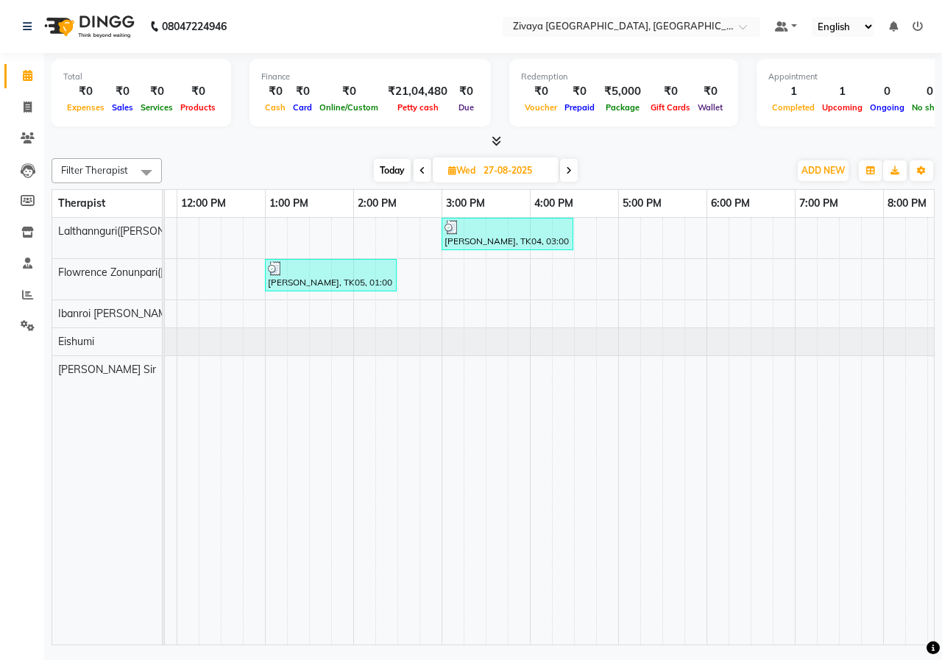
scroll to position [0, 285]
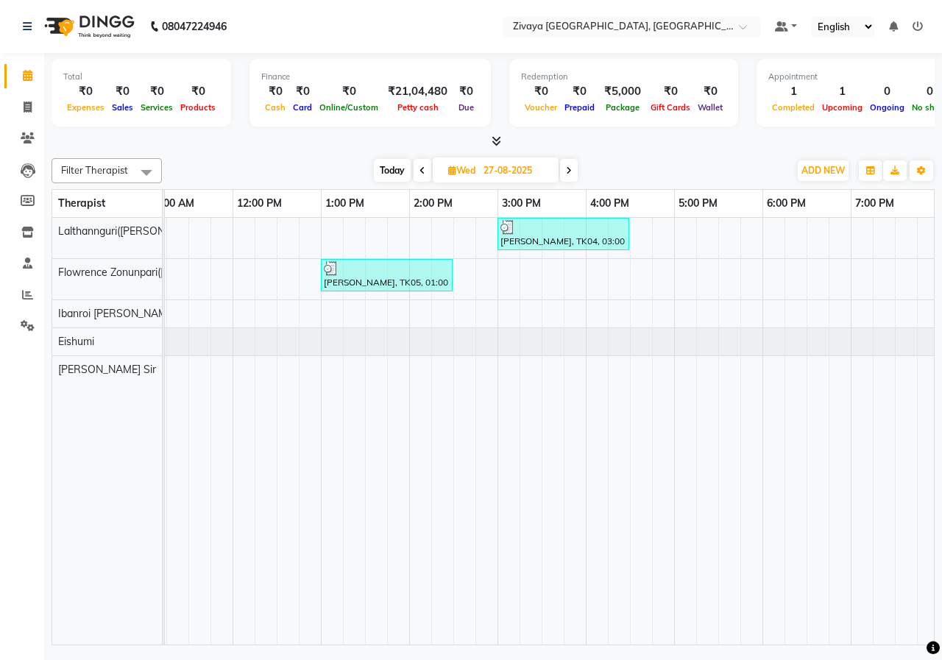
click at [570, 169] on icon at bounding box center [569, 170] width 6 height 9
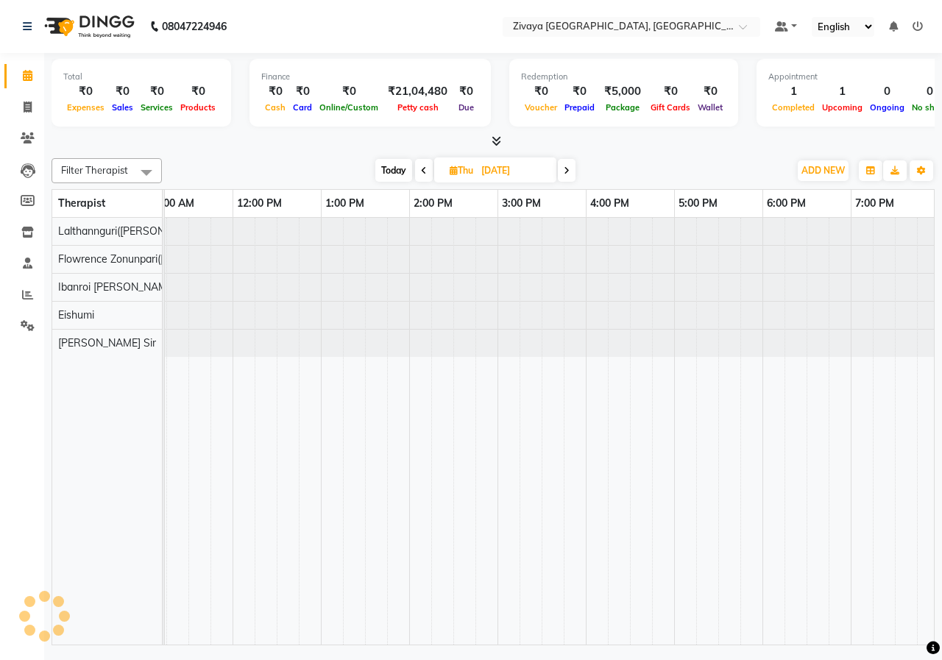
scroll to position [0, 530]
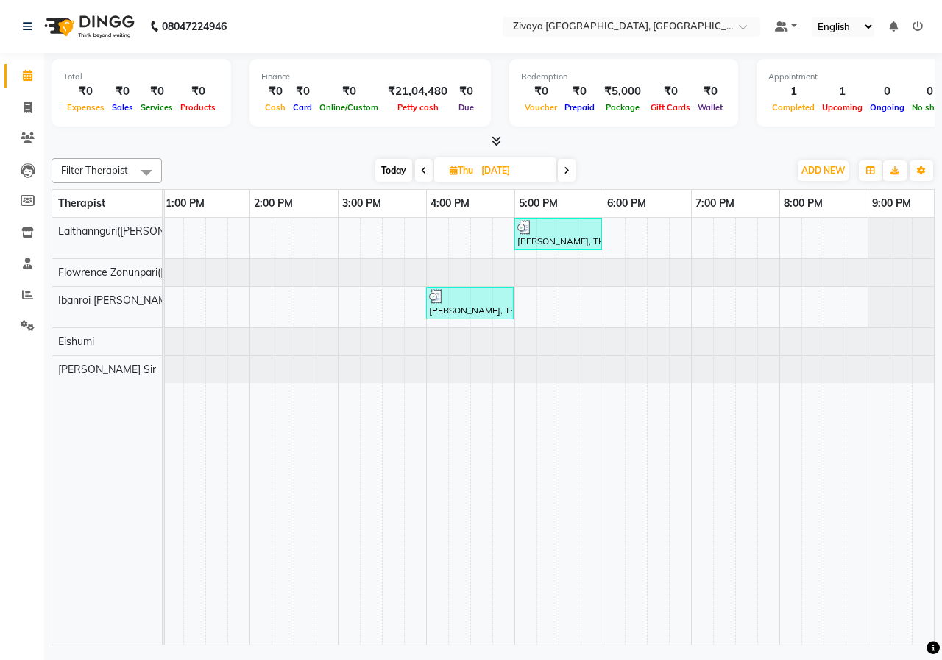
click at [563, 175] on span at bounding box center [567, 170] width 18 height 23
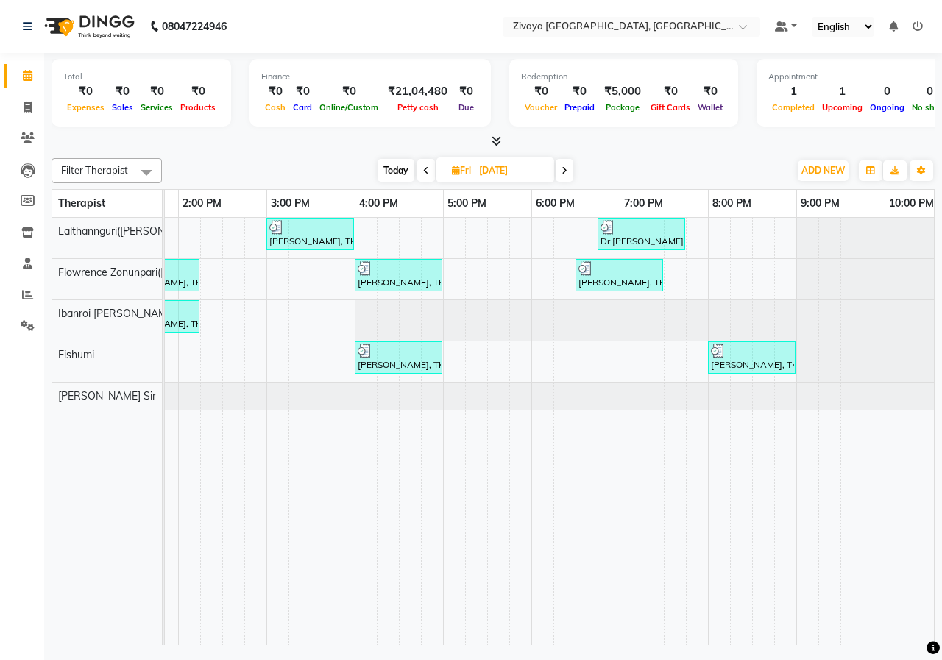
click at [566, 169] on icon at bounding box center [564, 170] width 6 height 9
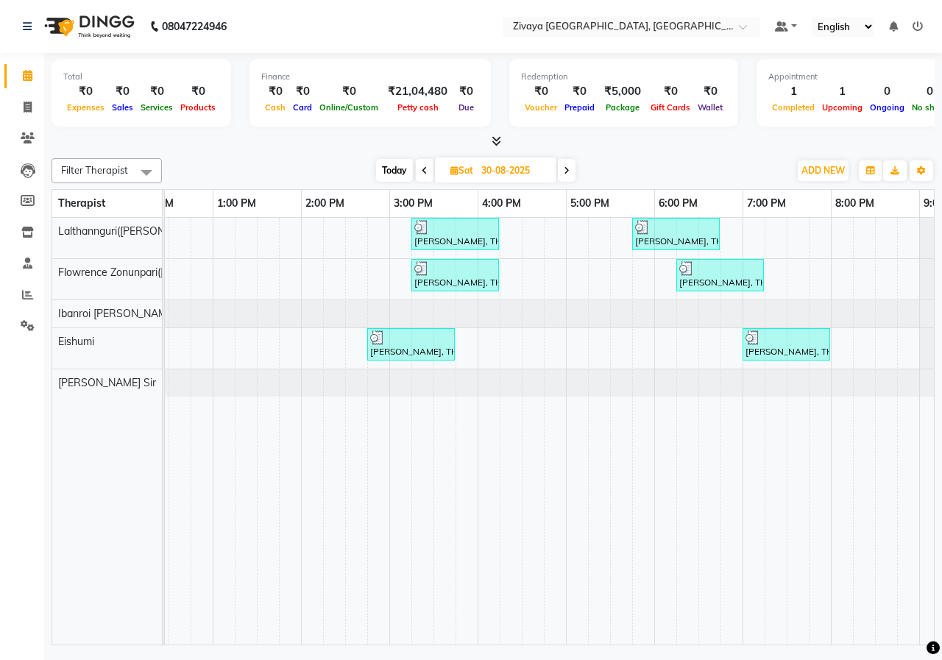
click at [567, 168] on icon at bounding box center [566, 170] width 6 height 9
type input "31-08-2025"
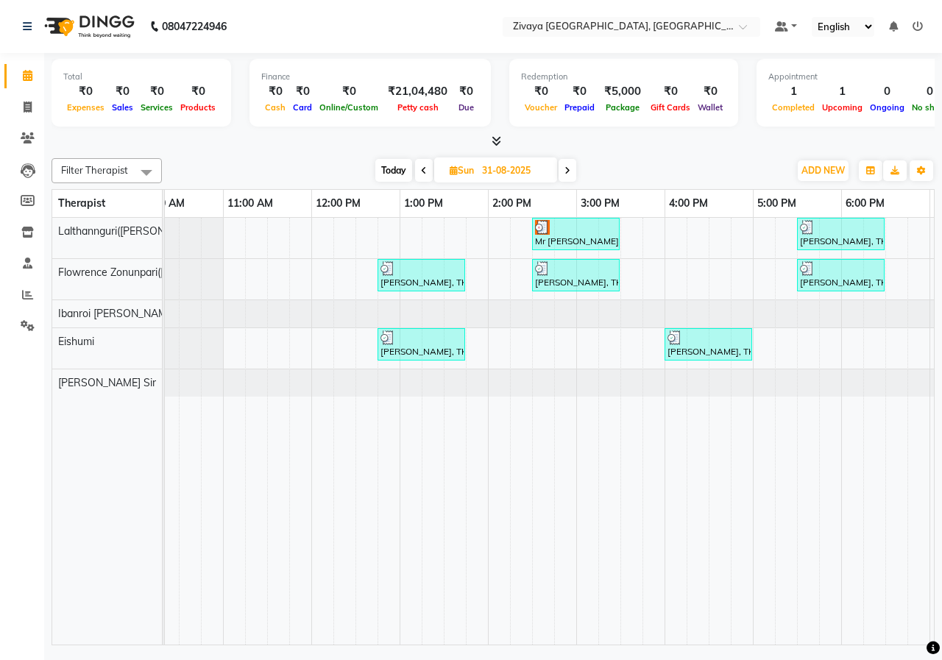
click at [523, 172] on input "31-08-2025" at bounding box center [514, 171] width 74 height 22
select select "8"
select select "2025"
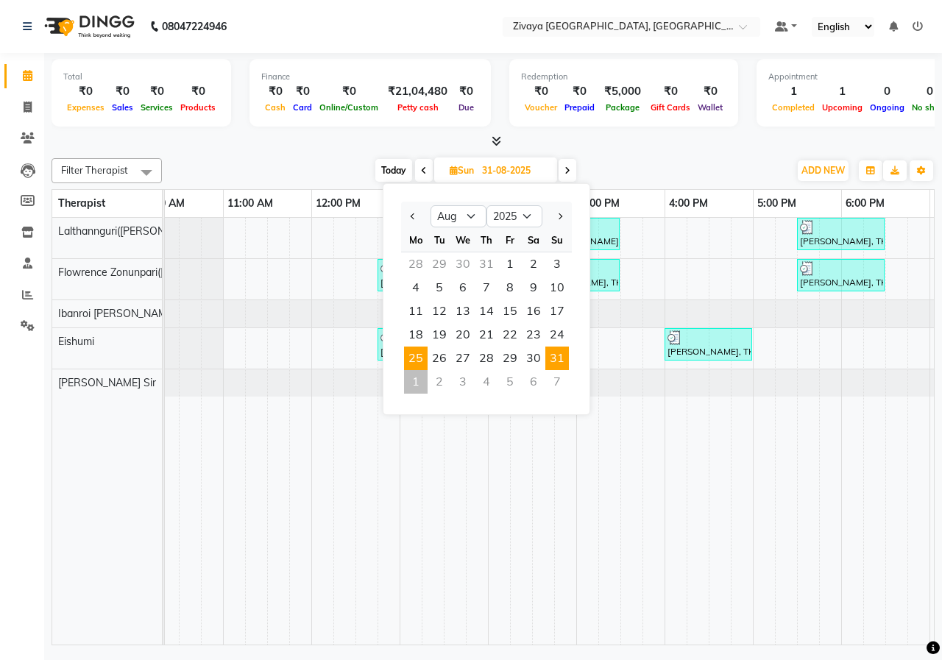
click at [419, 356] on span "25" at bounding box center [416, 358] width 24 height 24
type input "25-08-2025"
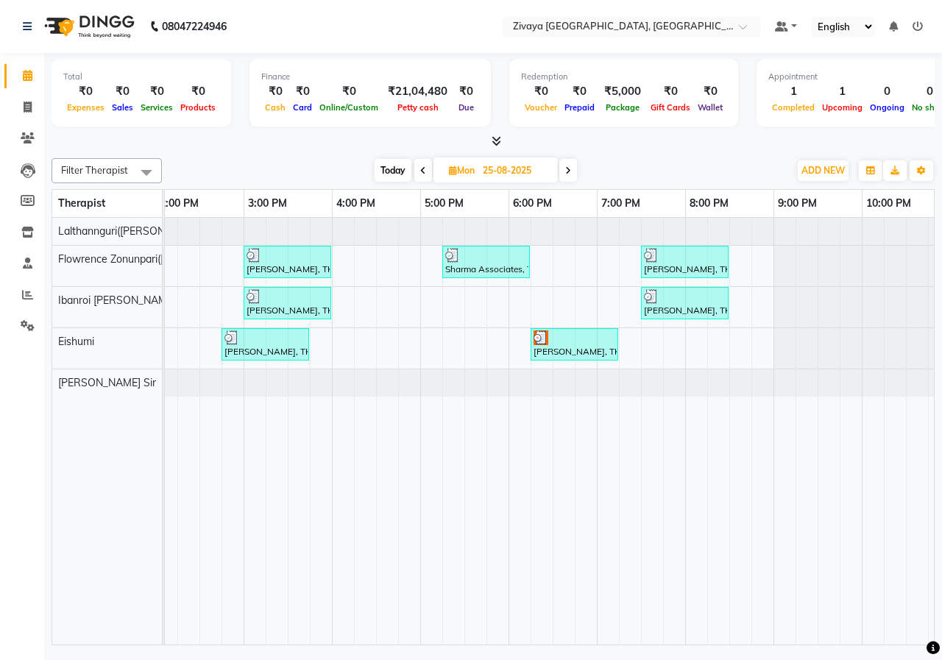
scroll to position [0, 536]
click at [510, 171] on input "25-08-2025" at bounding box center [515, 171] width 74 height 22
select select "8"
select select "2025"
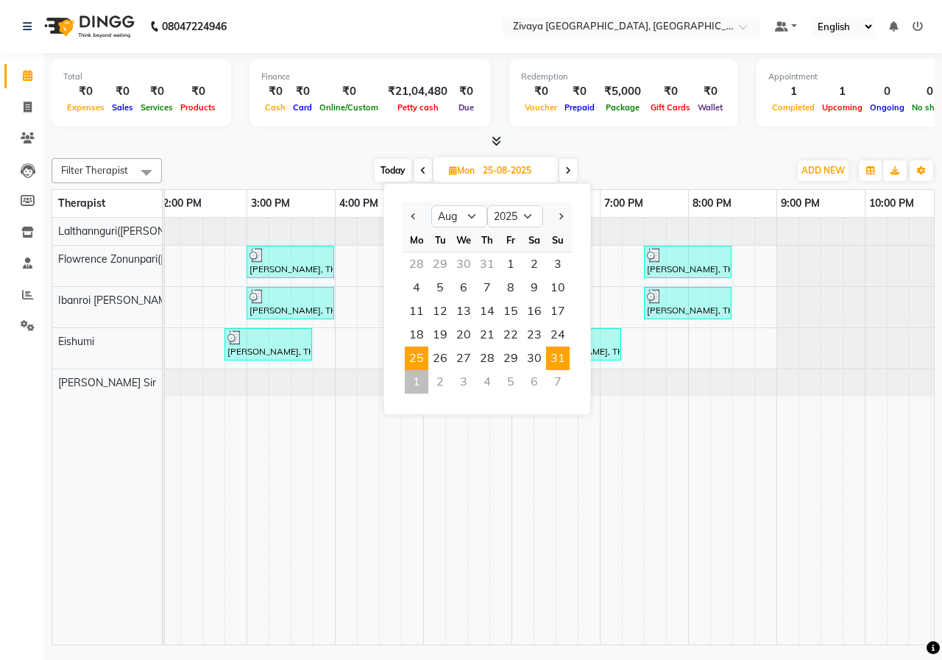
click at [554, 363] on span "31" at bounding box center [558, 358] width 24 height 24
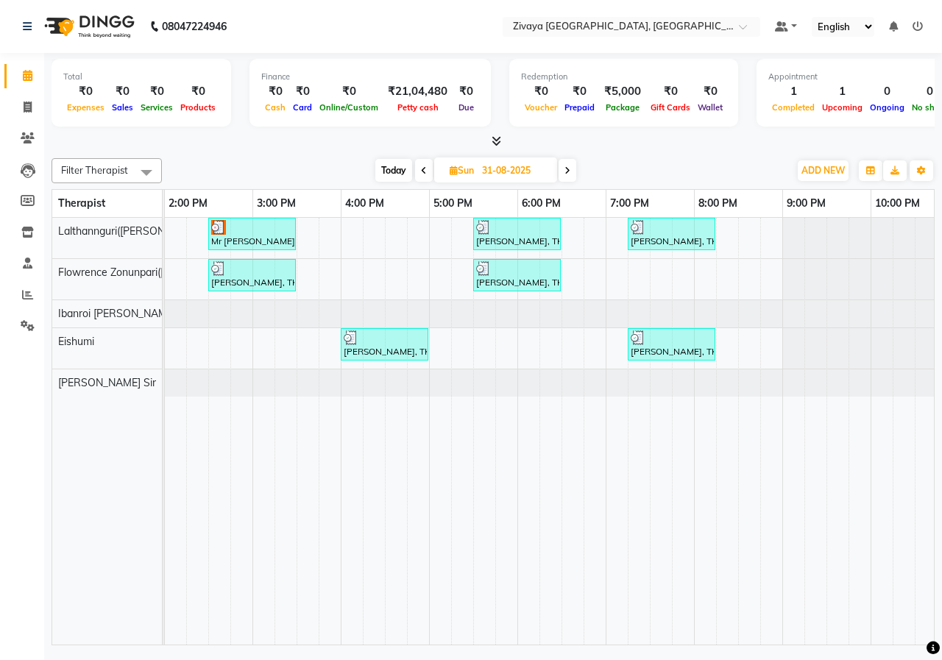
scroll to position [0, 285]
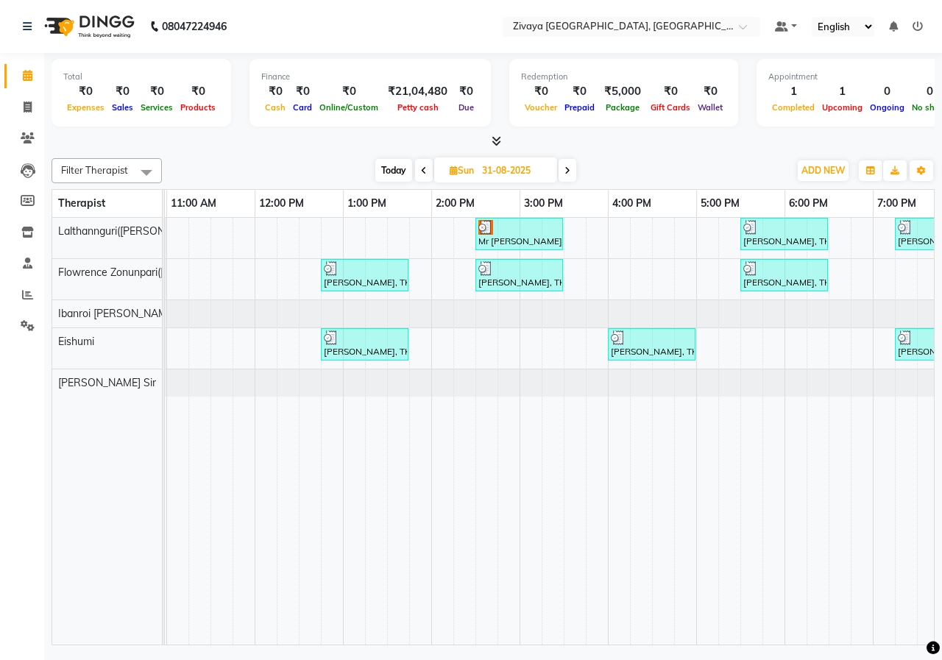
click at [561, 173] on span at bounding box center [567, 170] width 18 height 23
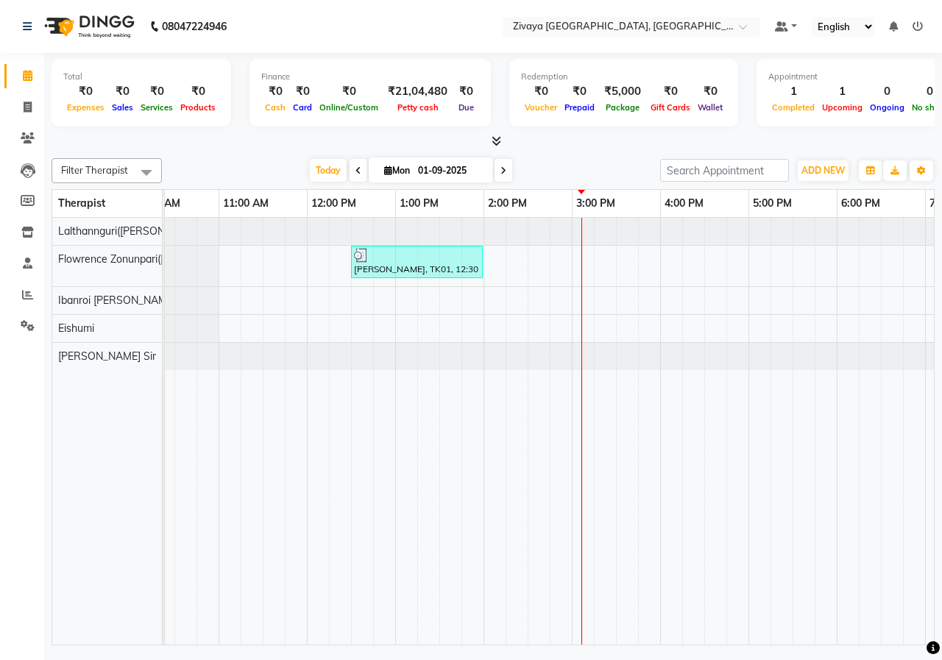
click at [355, 166] on span at bounding box center [358, 170] width 18 height 23
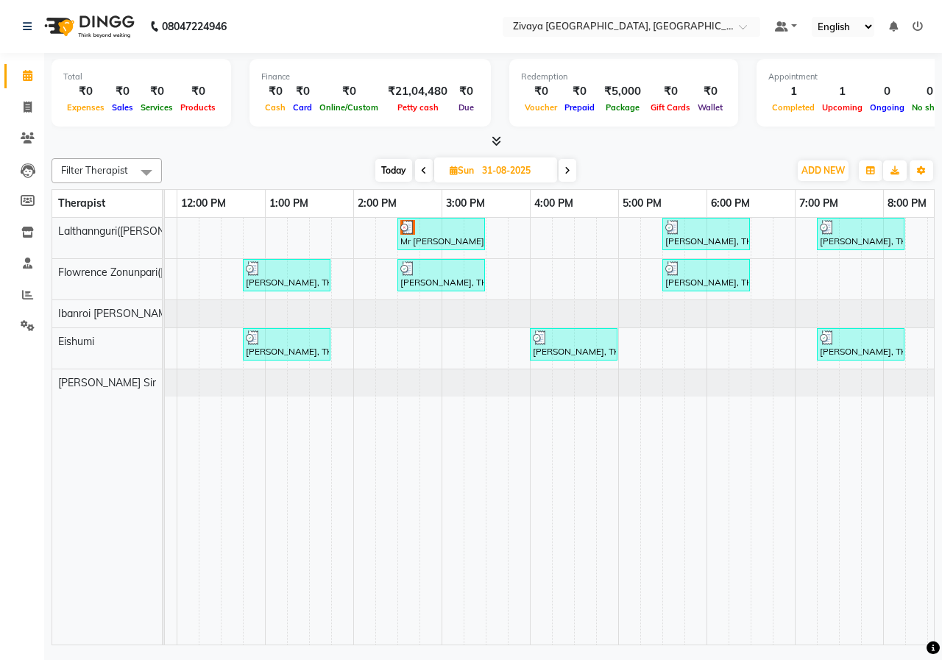
scroll to position [0, 358]
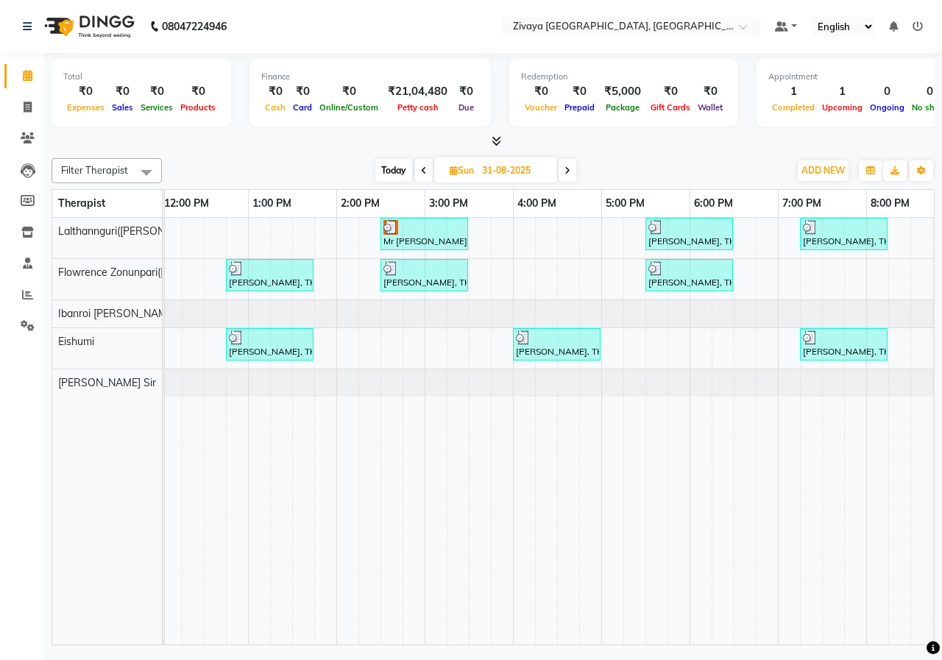
click at [571, 172] on span at bounding box center [567, 170] width 18 height 23
type input "01-09-2025"
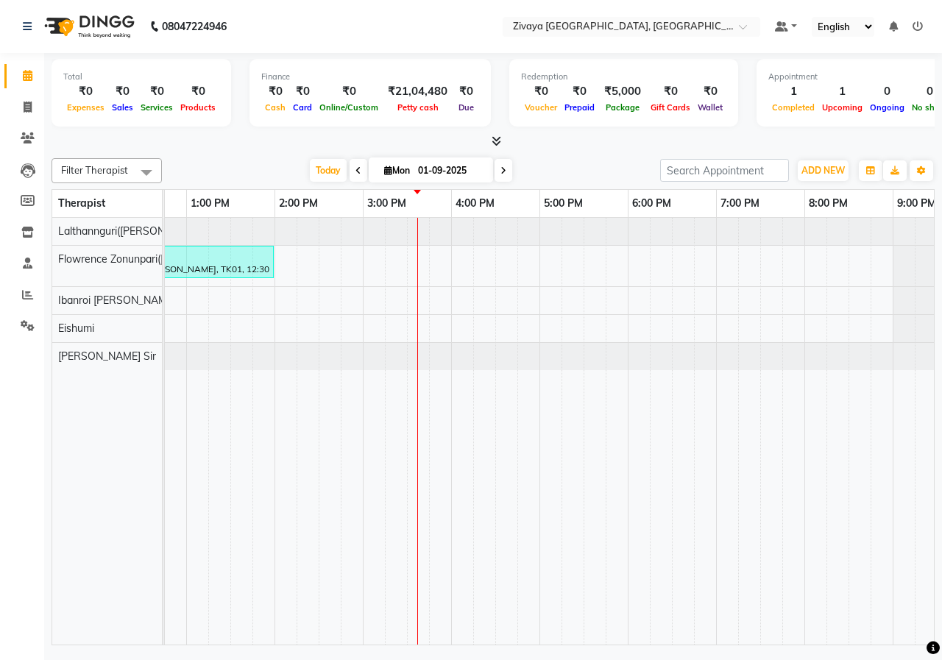
scroll to position [0, 499]
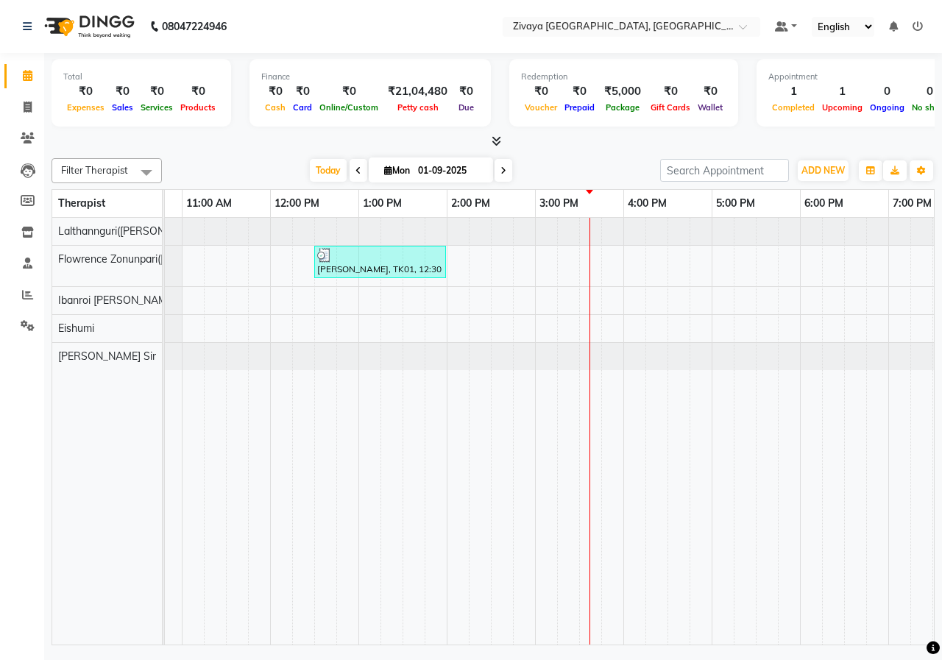
click at [368, 611] on td at bounding box center [369, 431] width 22 height 427
click at [437, 167] on input "01-09-2025" at bounding box center [450, 171] width 74 height 22
select select "9"
select select "2025"
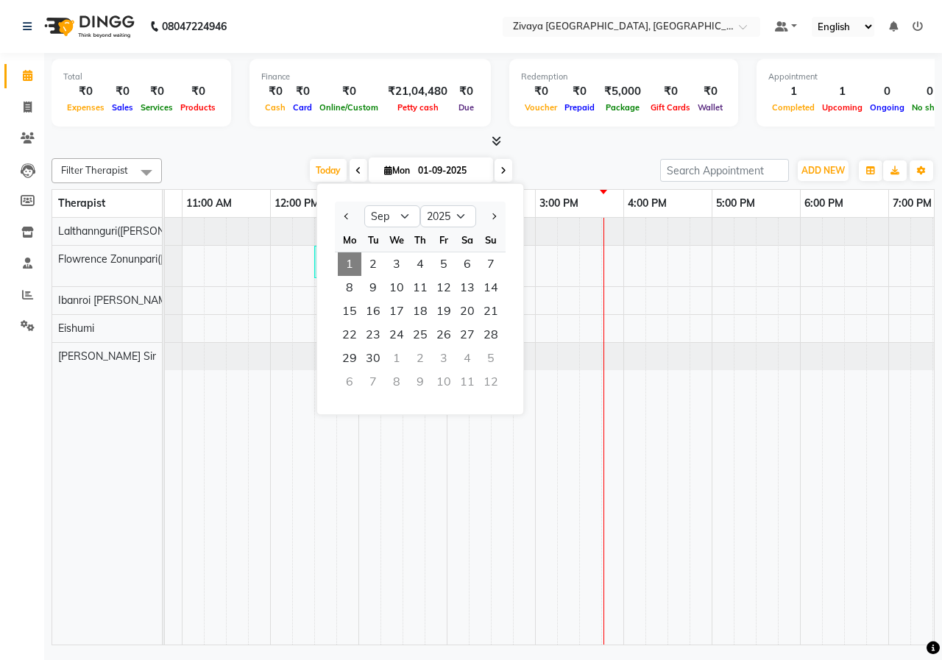
click at [569, 166] on div "[DATE] [DATE] Jan Feb Mar Apr May Jun [DATE] Aug Sep Oct Nov [DATE] 2016 2017 2…" at bounding box center [410, 171] width 483 height 22
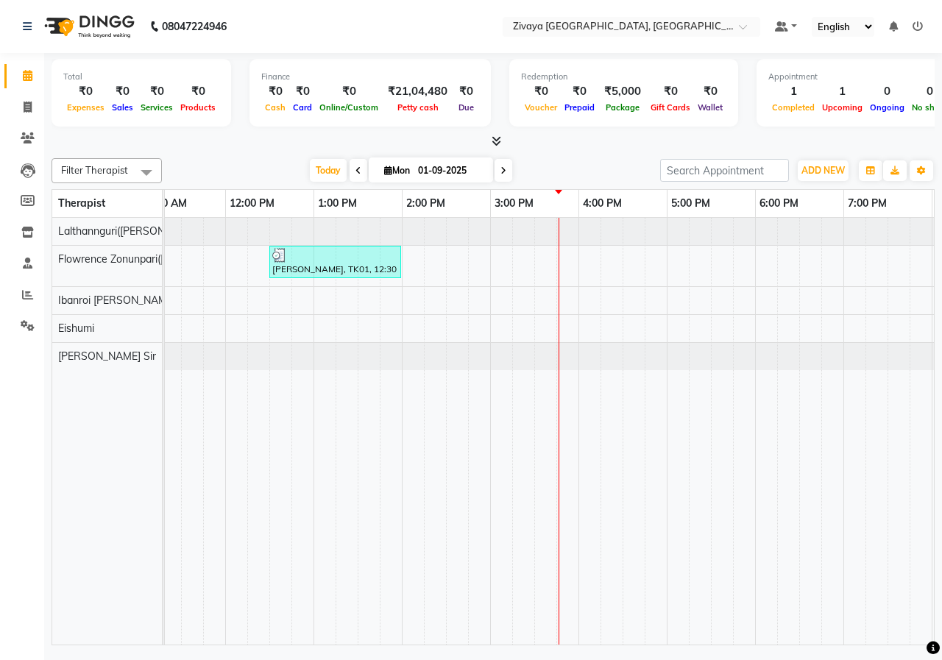
scroll to position [0, 310]
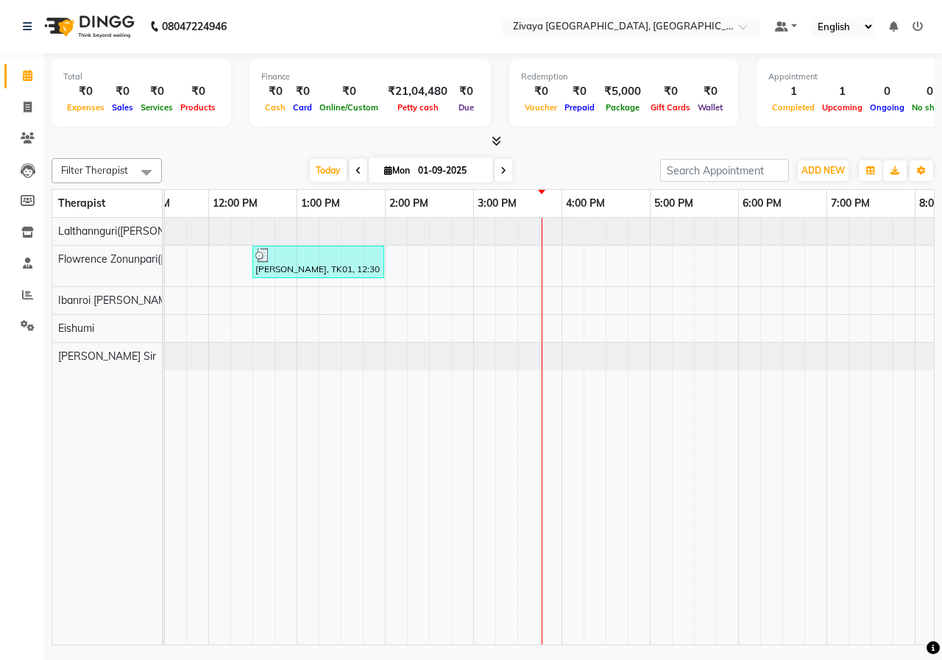
click at [355, 173] on icon at bounding box center [358, 170] width 6 height 9
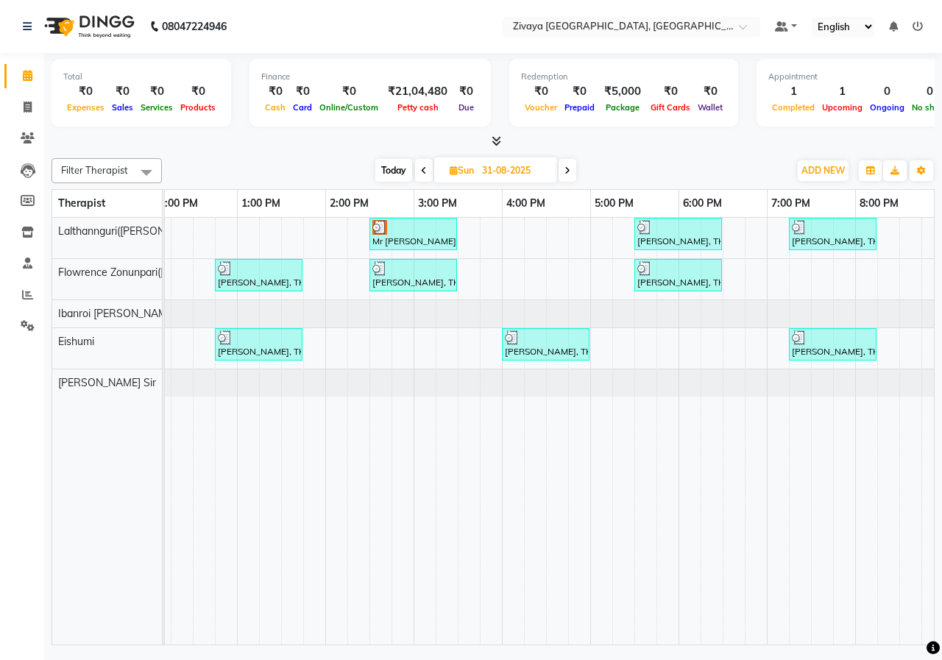
scroll to position [0, 380]
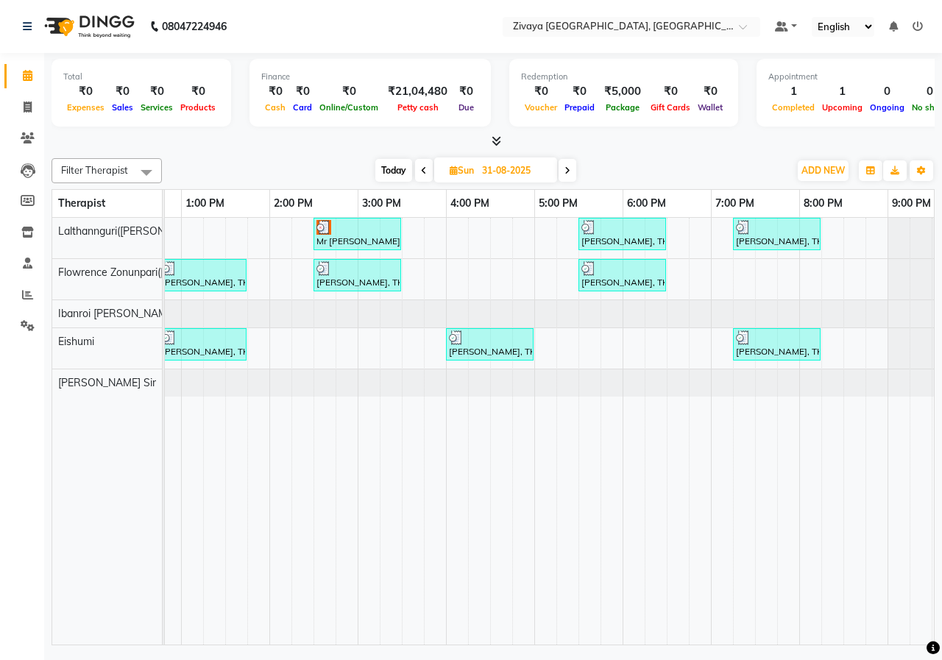
click at [422, 174] on icon at bounding box center [424, 170] width 6 height 9
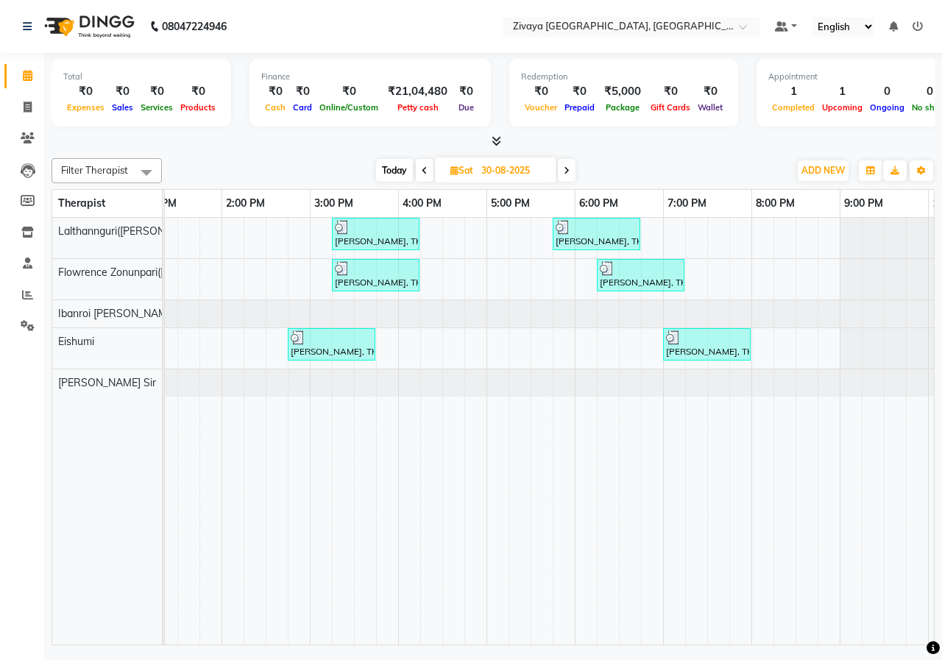
click at [569, 174] on icon at bounding box center [566, 170] width 6 height 9
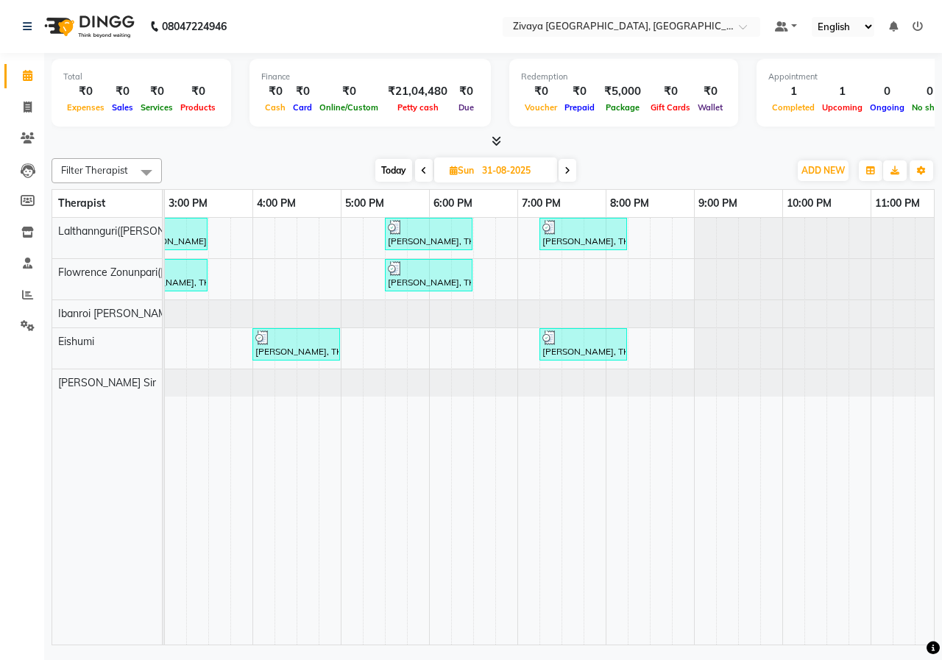
click at [566, 169] on icon at bounding box center [567, 170] width 6 height 9
type input "01-09-2025"
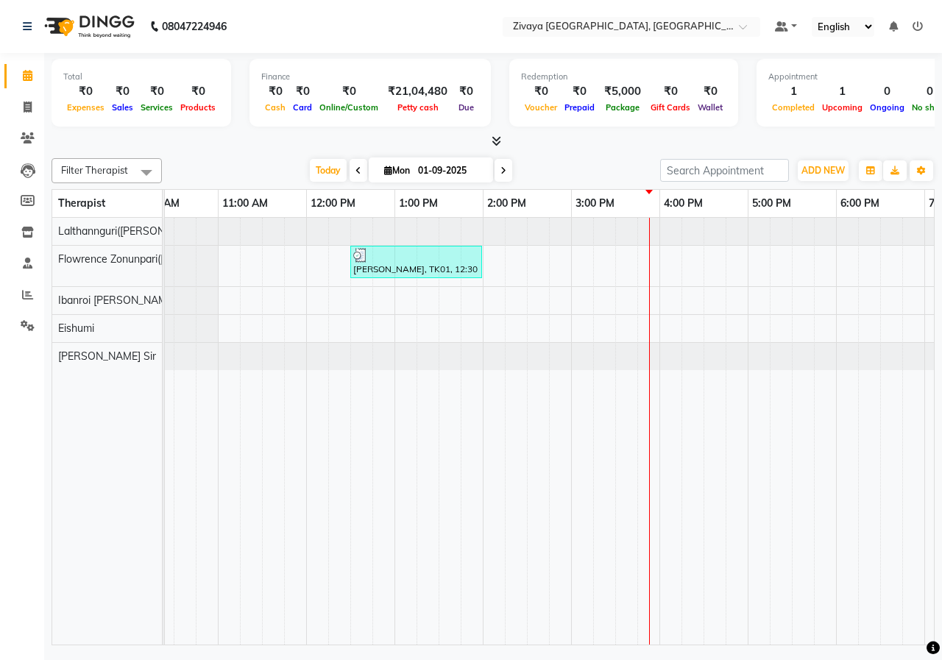
scroll to position [0, 201]
